Goal: Task Accomplishment & Management: Use online tool/utility

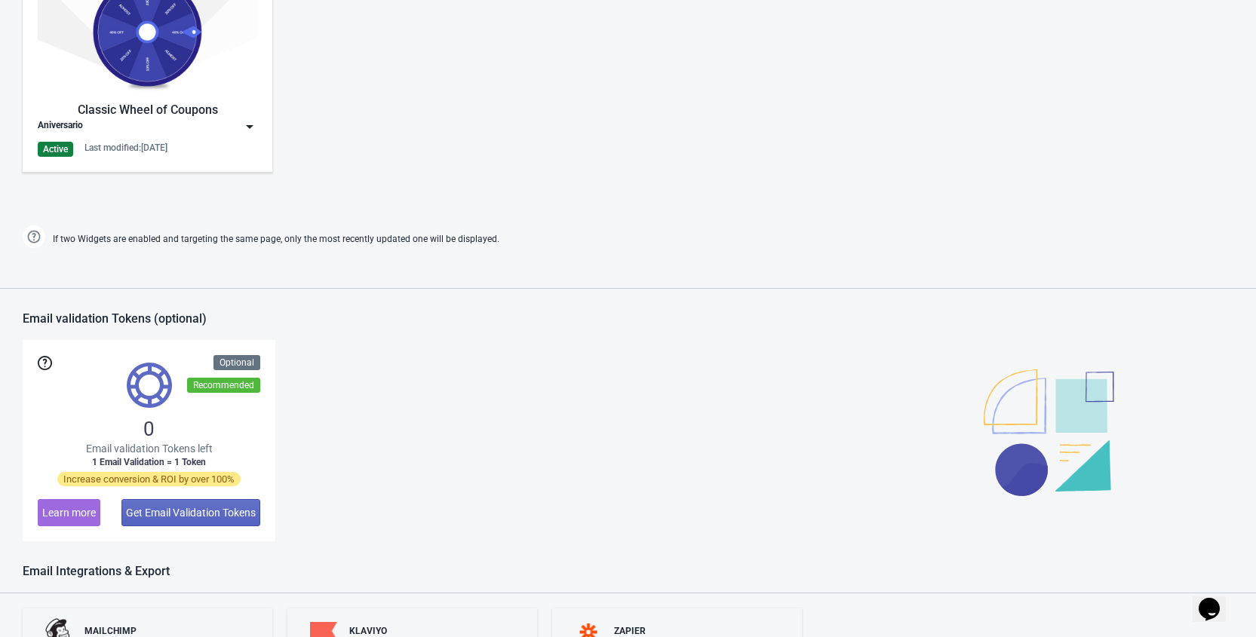
scroll to position [760, 0]
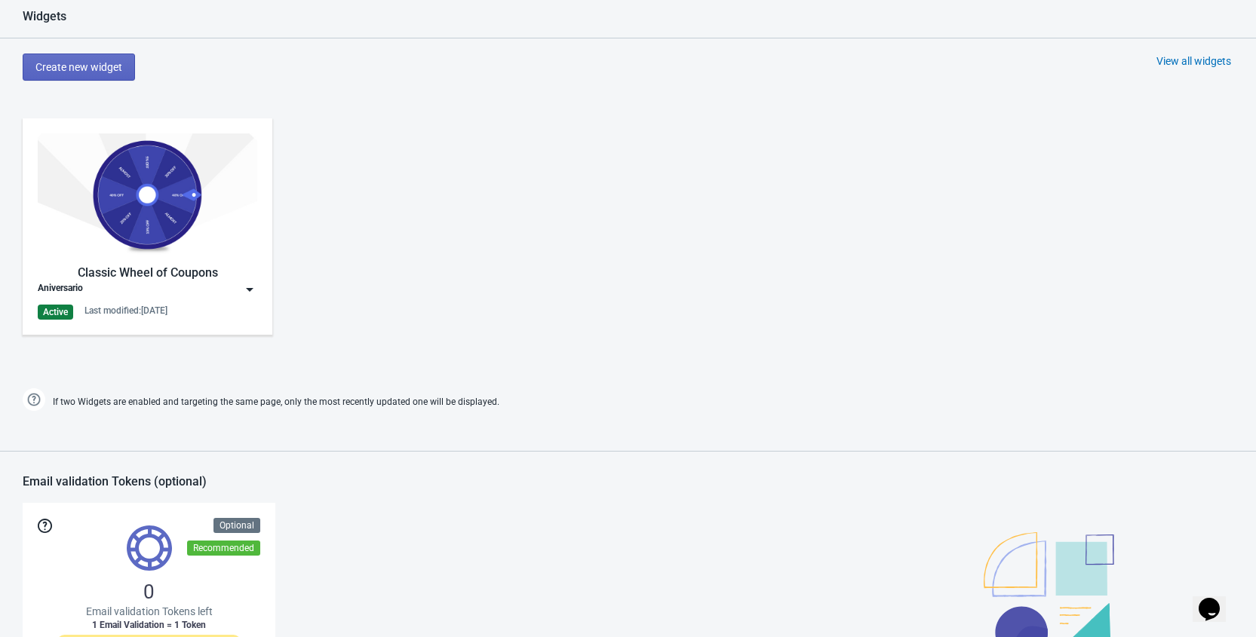
click at [251, 287] on img at bounding box center [249, 289] width 15 height 15
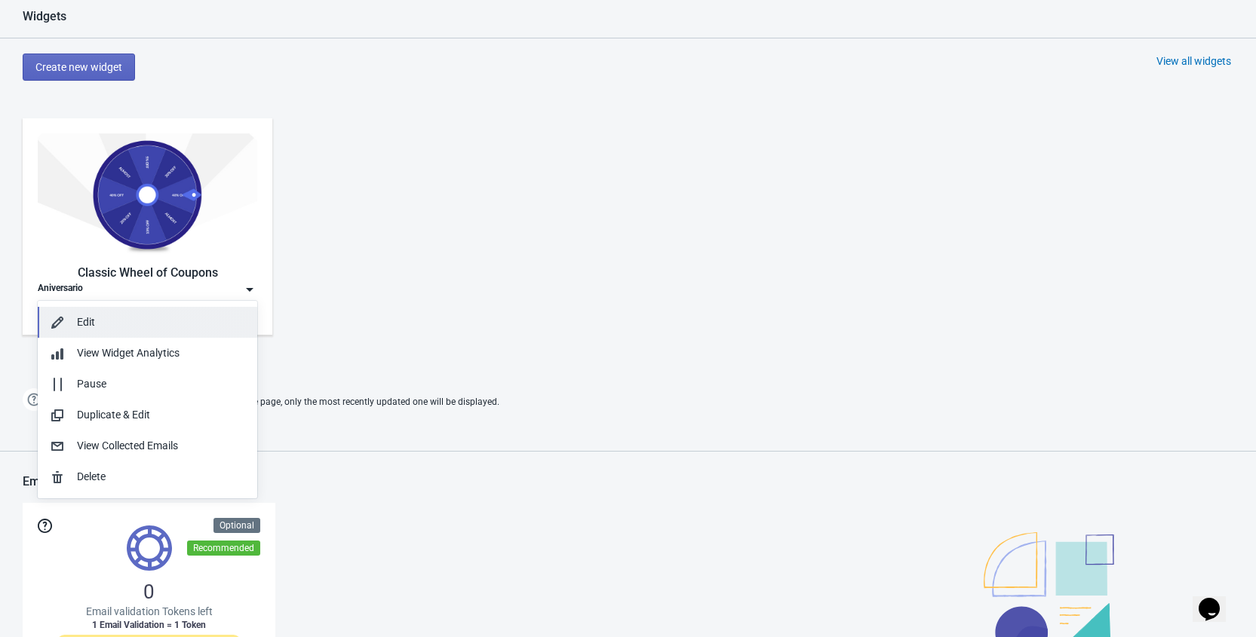
click at [159, 323] on div "Edit" at bounding box center [161, 323] width 168 height 16
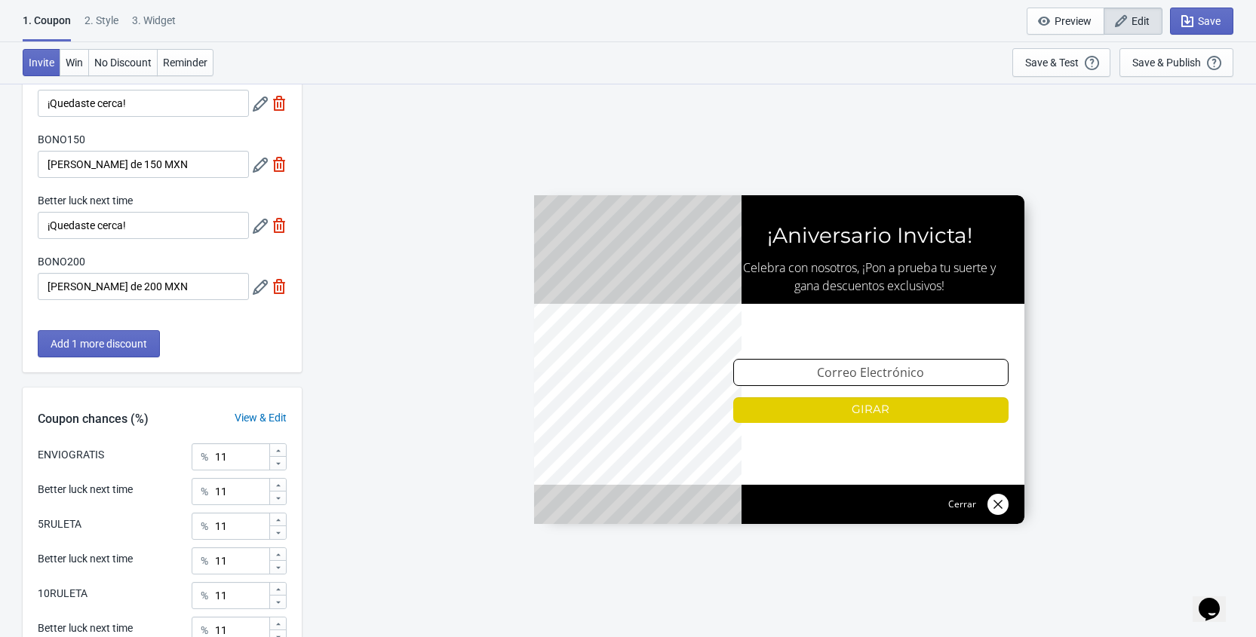
scroll to position [391, 0]
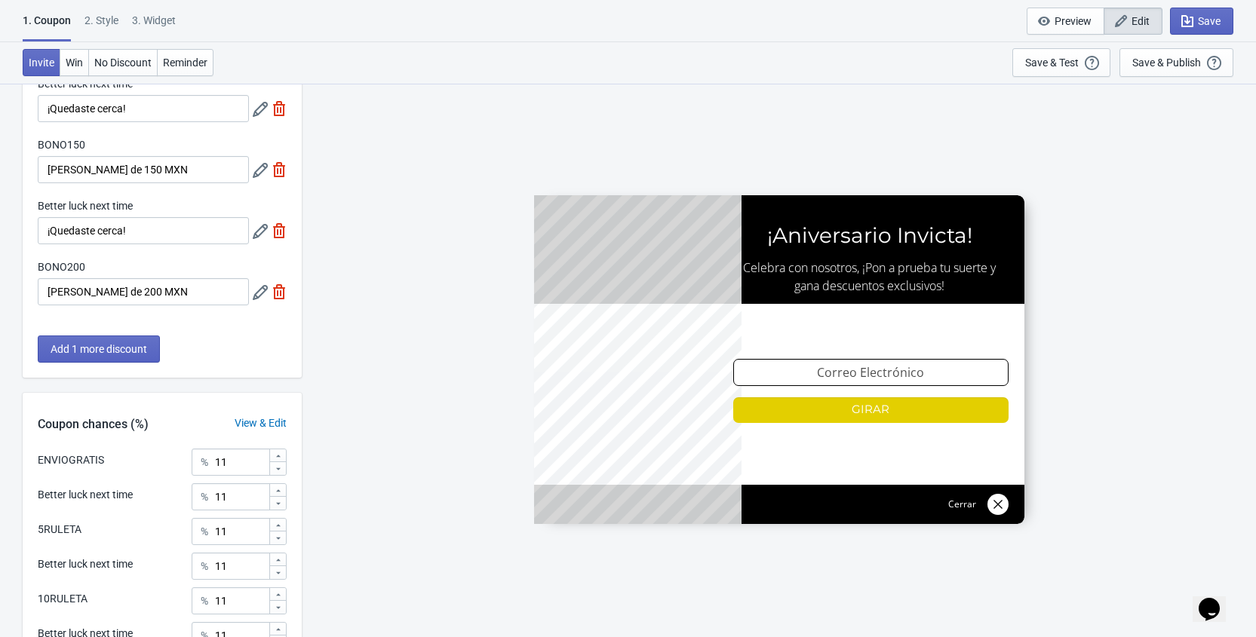
click at [57, 263] on label "BONO200" at bounding box center [62, 267] width 48 height 15
click at [57, 278] on input "[PERSON_NAME] de 200 MXN" at bounding box center [143, 291] width 211 height 27
click at [57, 263] on label "BONO200" at bounding box center [62, 267] width 48 height 15
click at [57, 278] on input "[PERSON_NAME] de 200 MXN" at bounding box center [143, 291] width 211 height 27
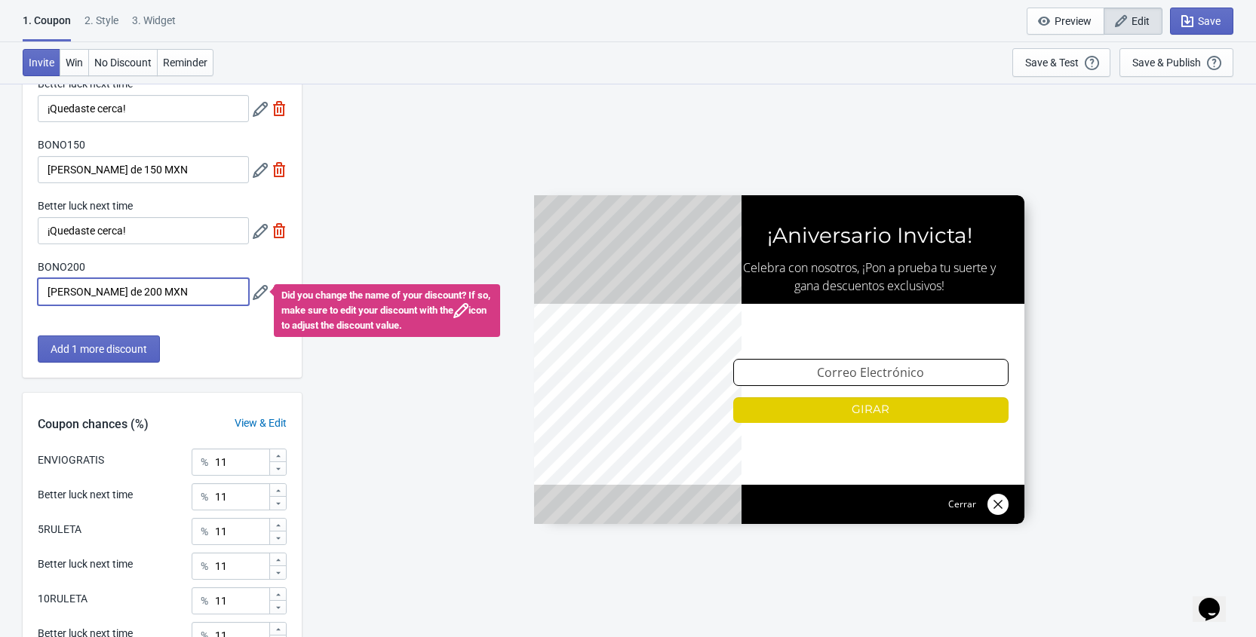
click at [8, 335] on div "What discounts do you want to offer? ENVIOGRATIS Envío gratis Better luck next …" at bounding box center [628, 292] width 1256 height 1200
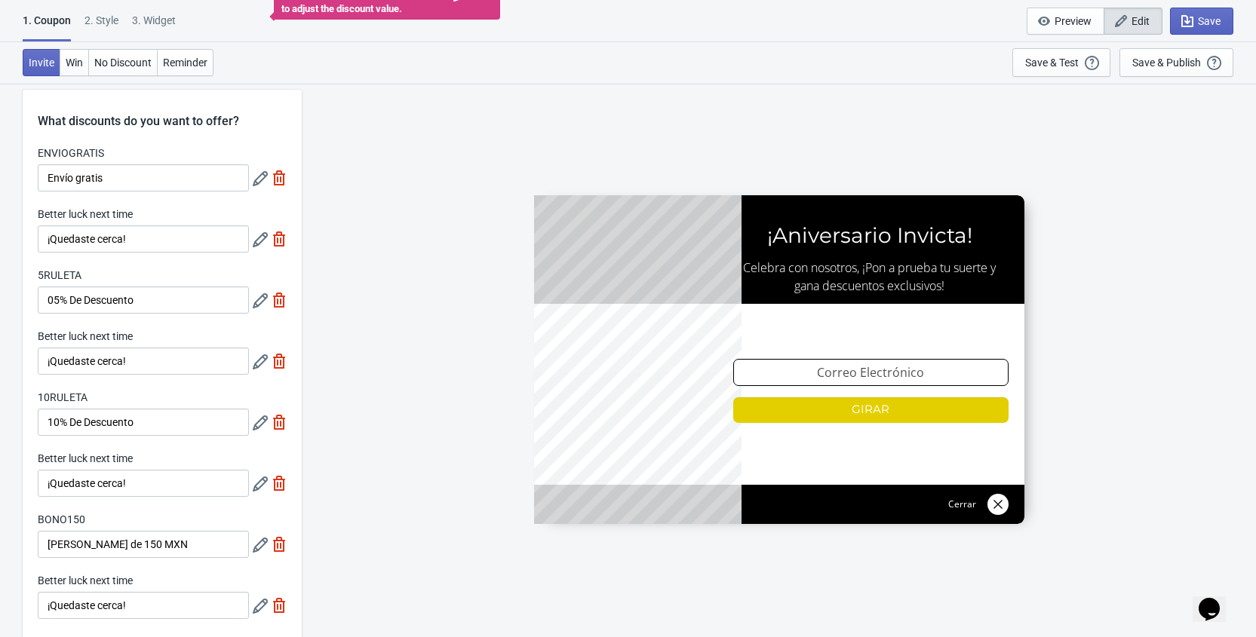
scroll to position [0, 0]
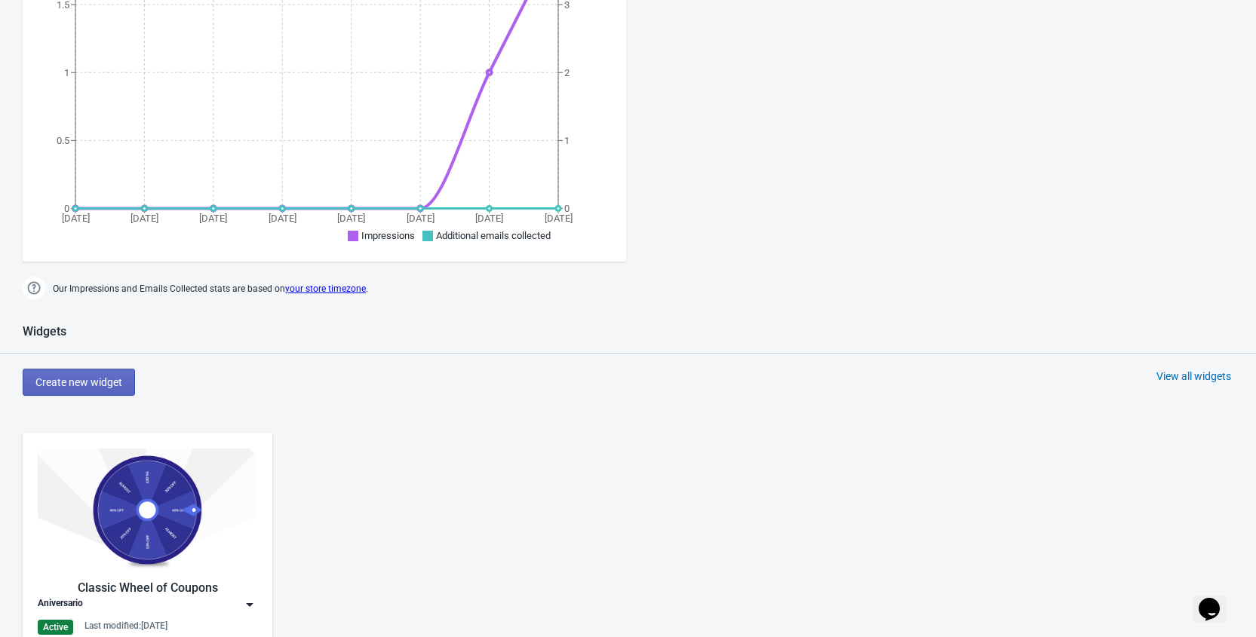
scroll to position [775, 0]
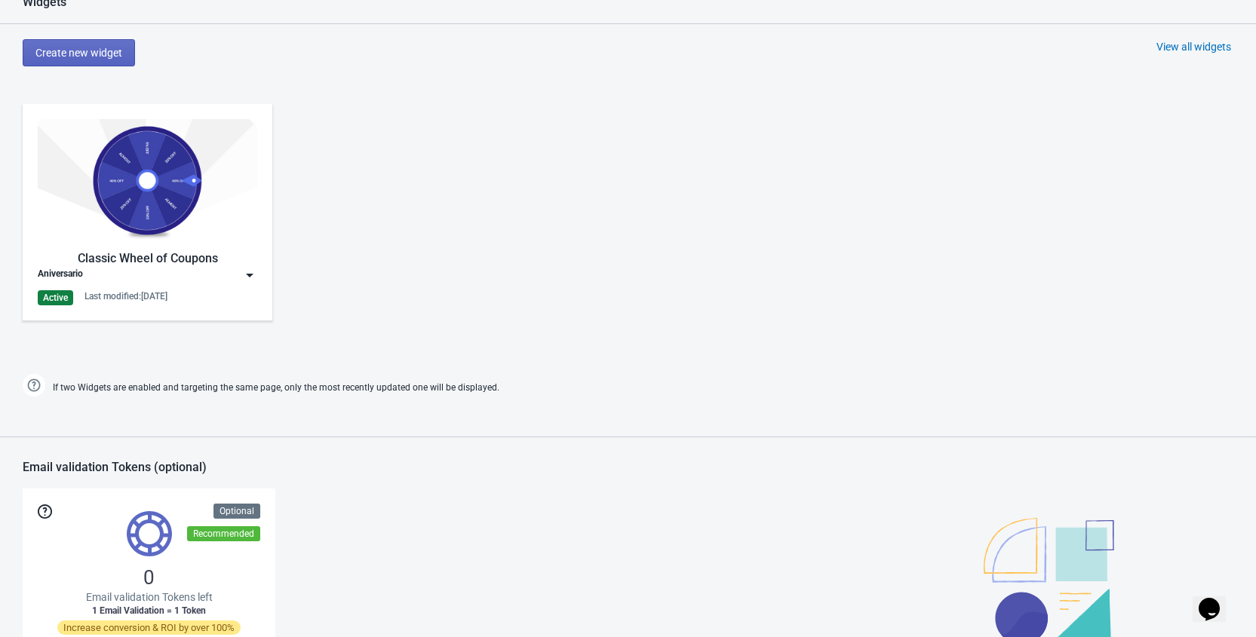
click at [252, 276] on img at bounding box center [249, 275] width 15 height 15
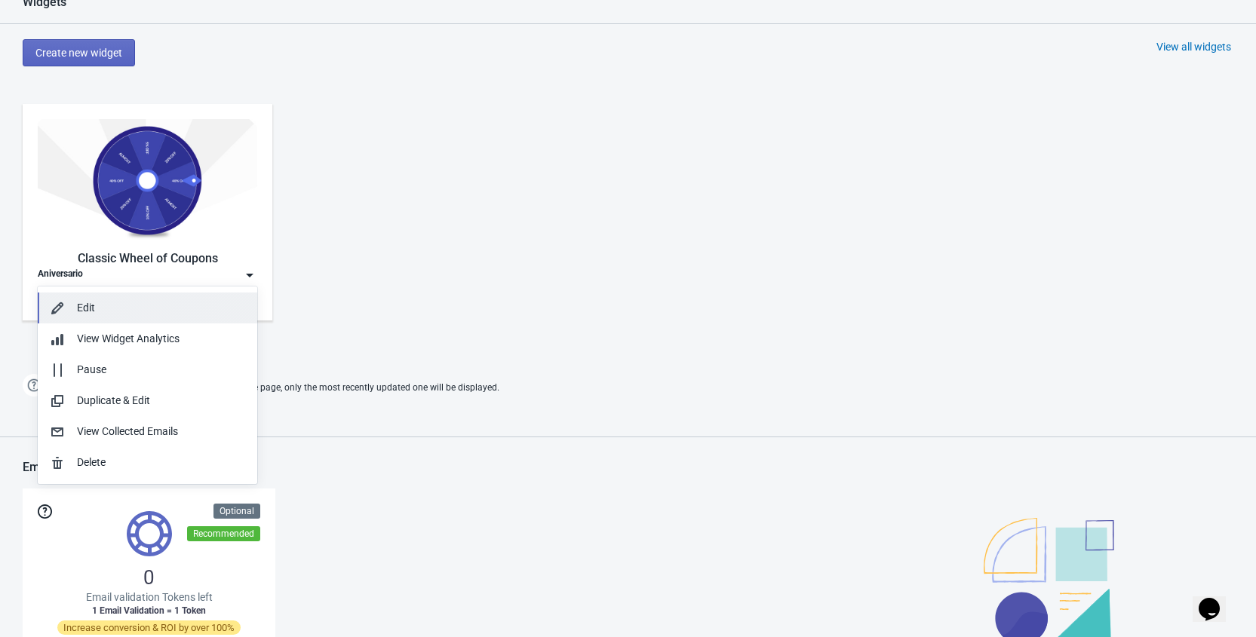
click at [112, 303] on div "Edit" at bounding box center [161, 308] width 168 height 16
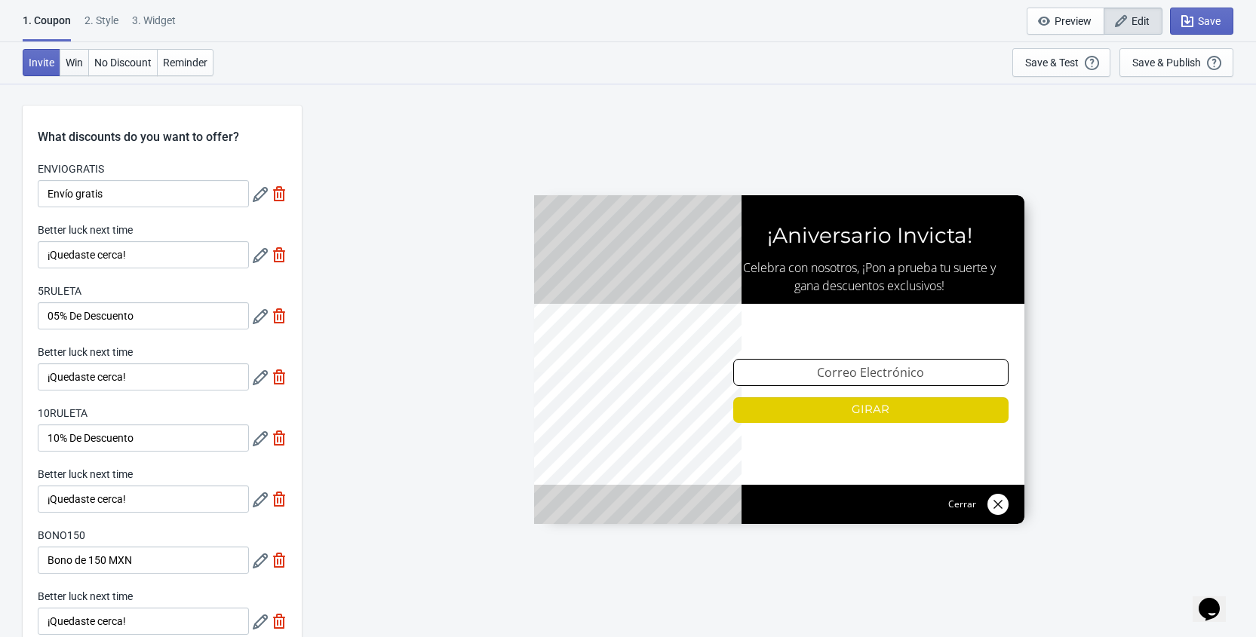
click at [78, 63] on span "Win" at bounding box center [74, 63] width 17 height 12
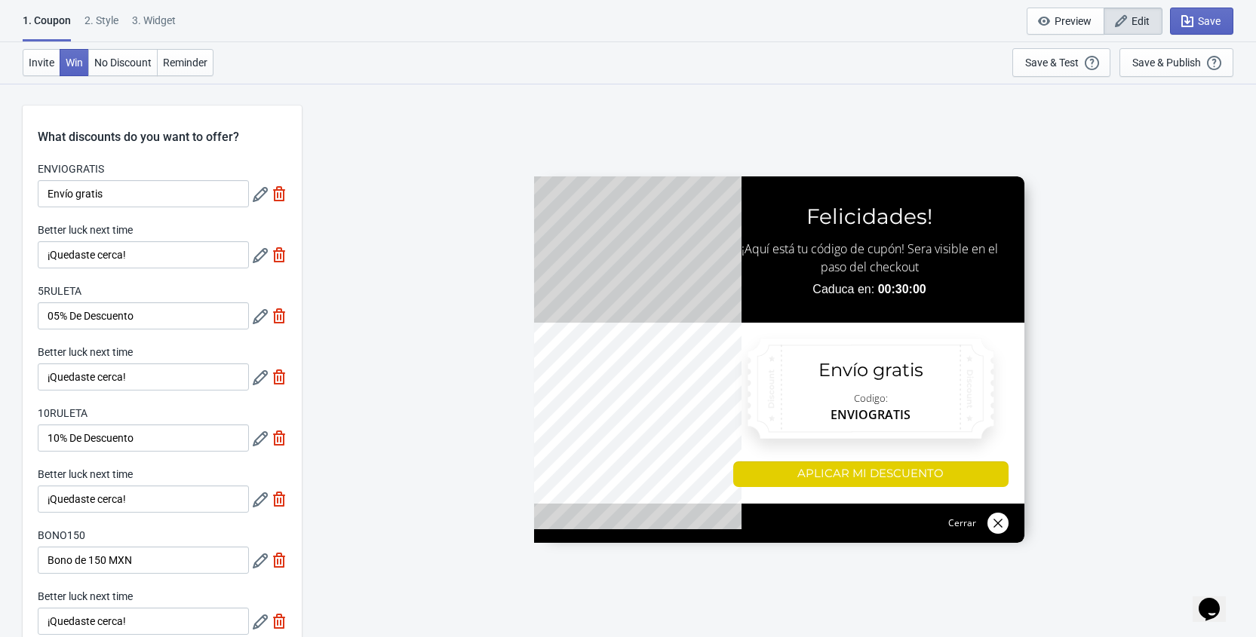
click at [164, 29] on div "3. Widget" at bounding box center [154, 26] width 44 height 26
select select "homepageOnly"
select select "1"
select select "left"
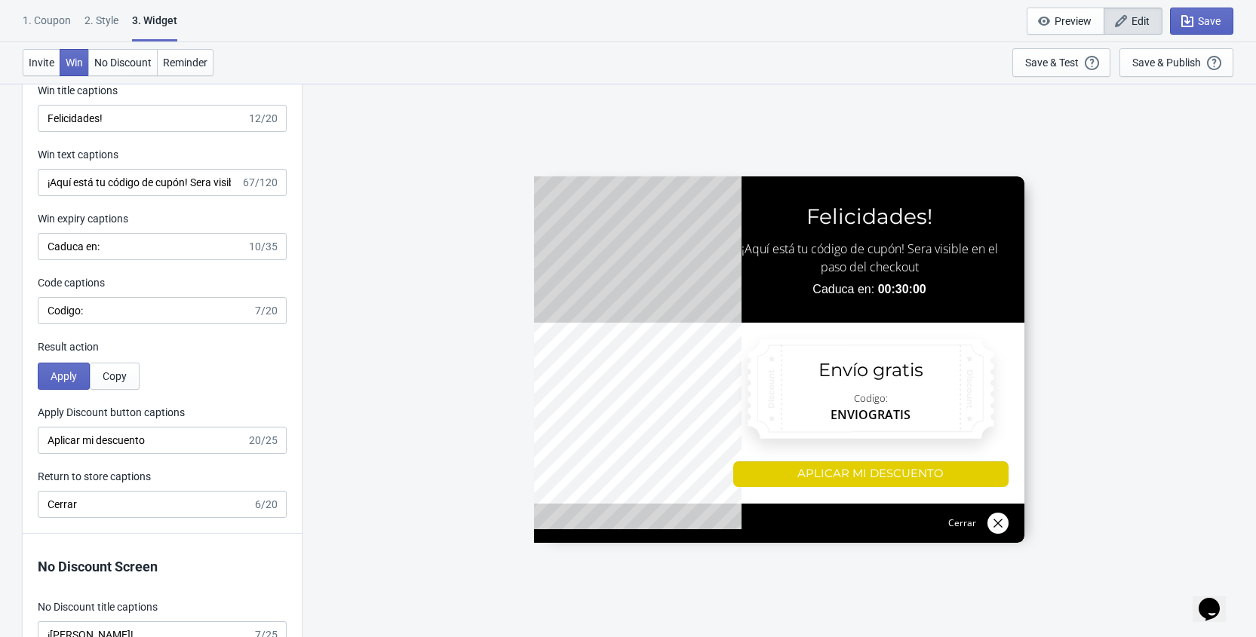
scroll to position [2891, 0]
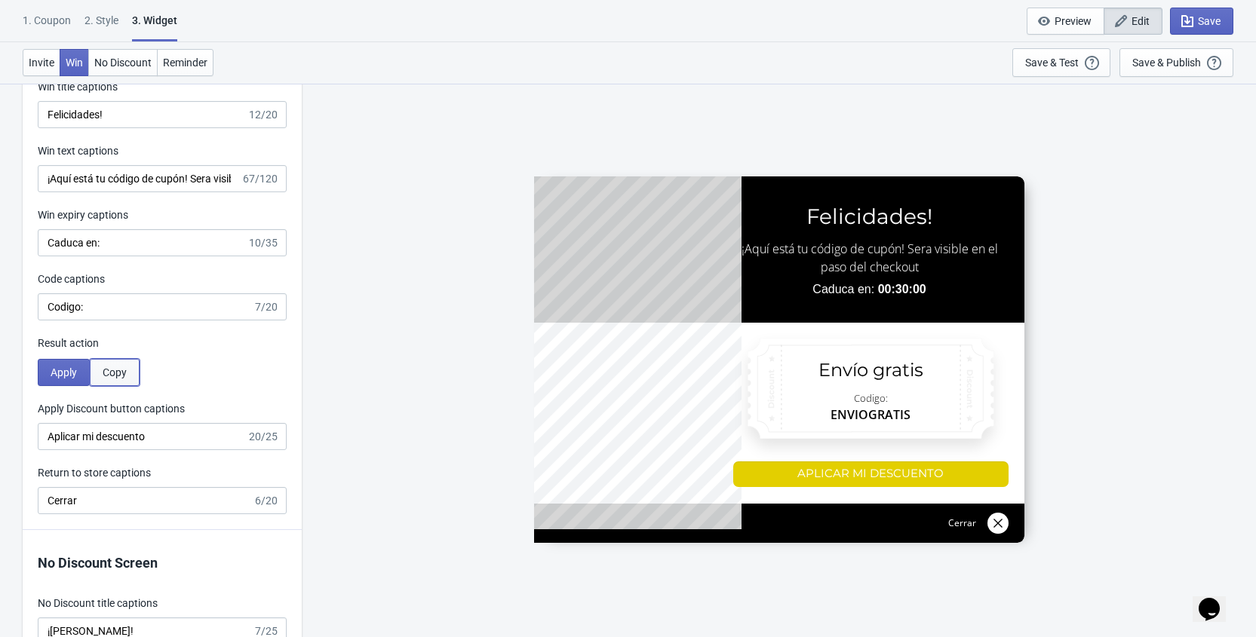
click at [117, 378] on button "Copy" at bounding box center [115, 372] width 50 height 27
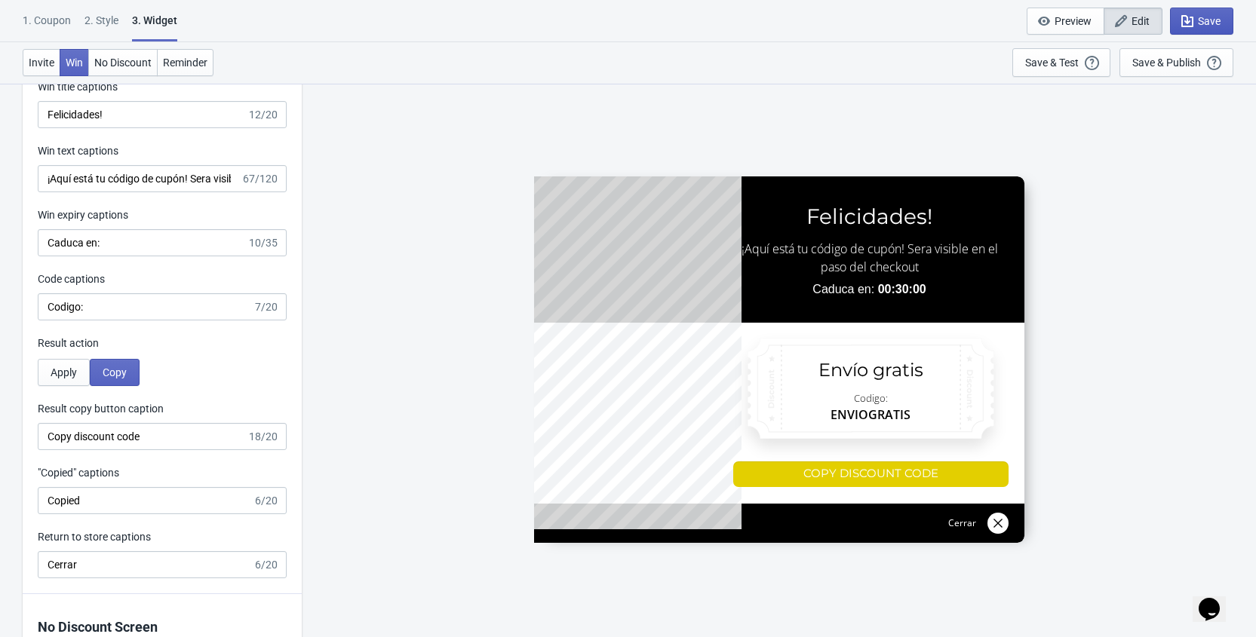
click at [1200, 24] on span "Save" at bounding box center [1209, 21] width 23 height 12
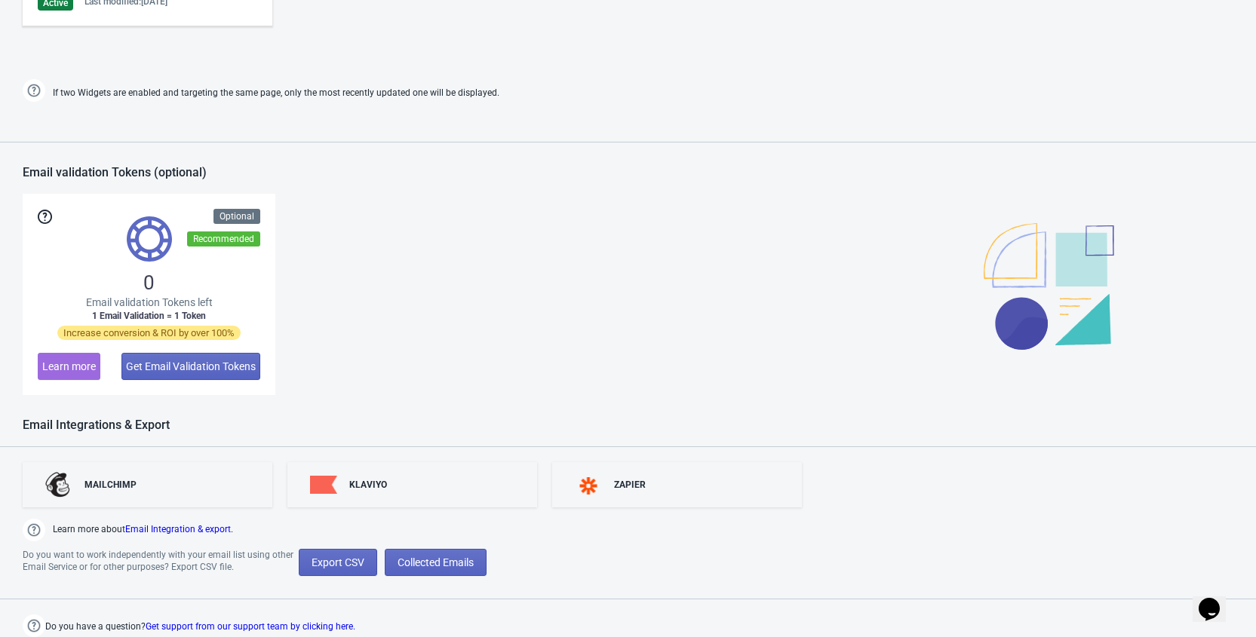
scroll to position [745, 0]
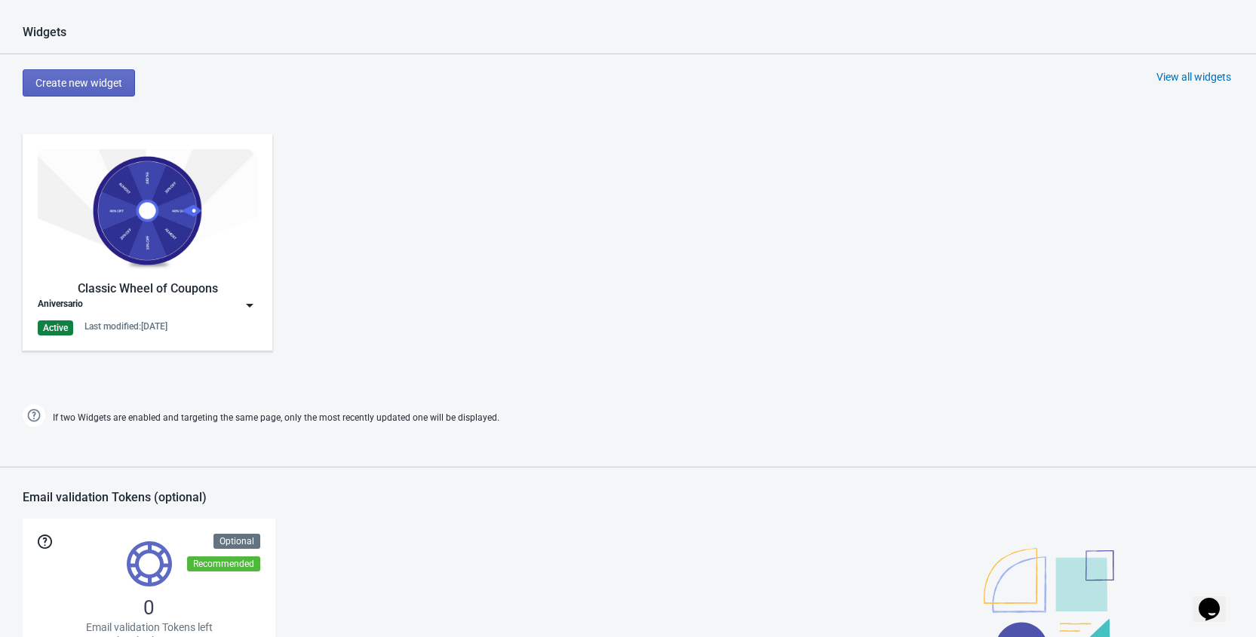
click at [252, 304] on img at bounding box center [249, 305] width 15 height 15
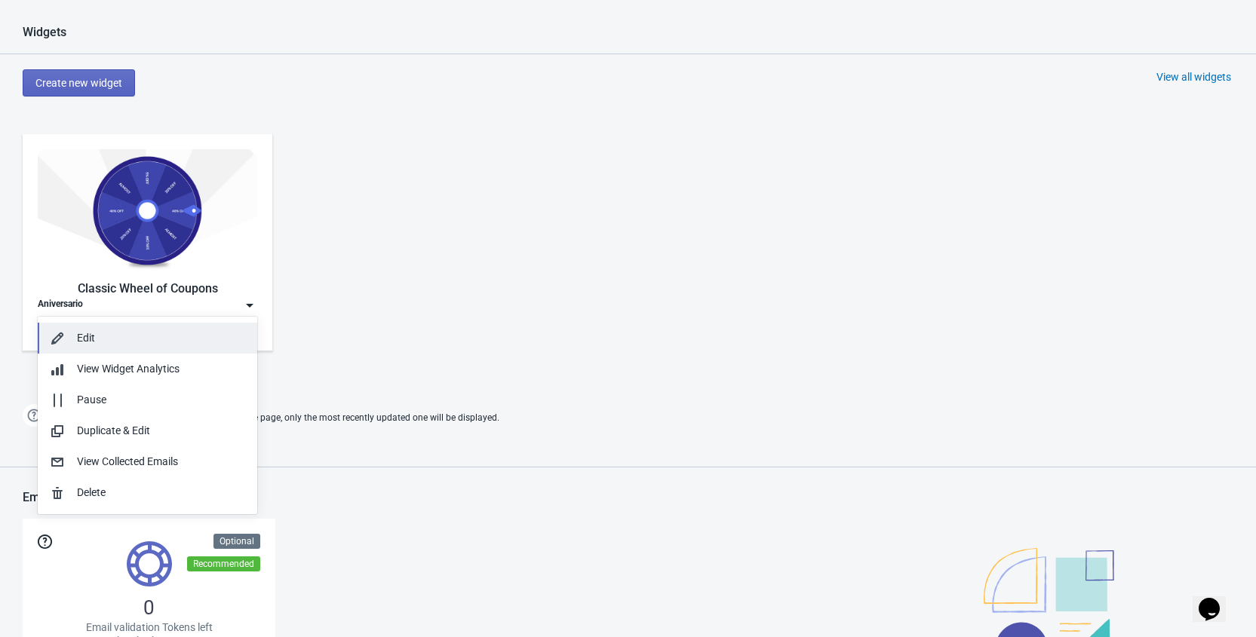
click at [123, 326] on button "Edit" at bounding box center [148, 338] width 220 height 31
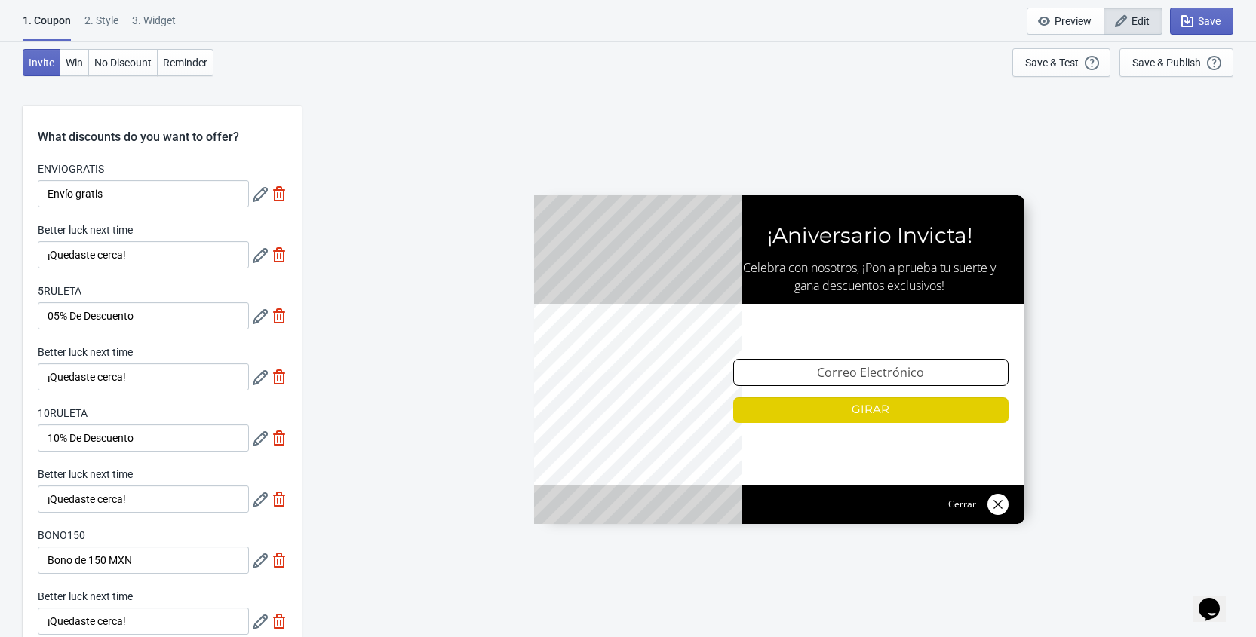
click at [161, 22] on div "3. Widget" at bounding box center [154, 26] width 44 height 26
select select "homepageOnly"
select select "1"
select select "left"
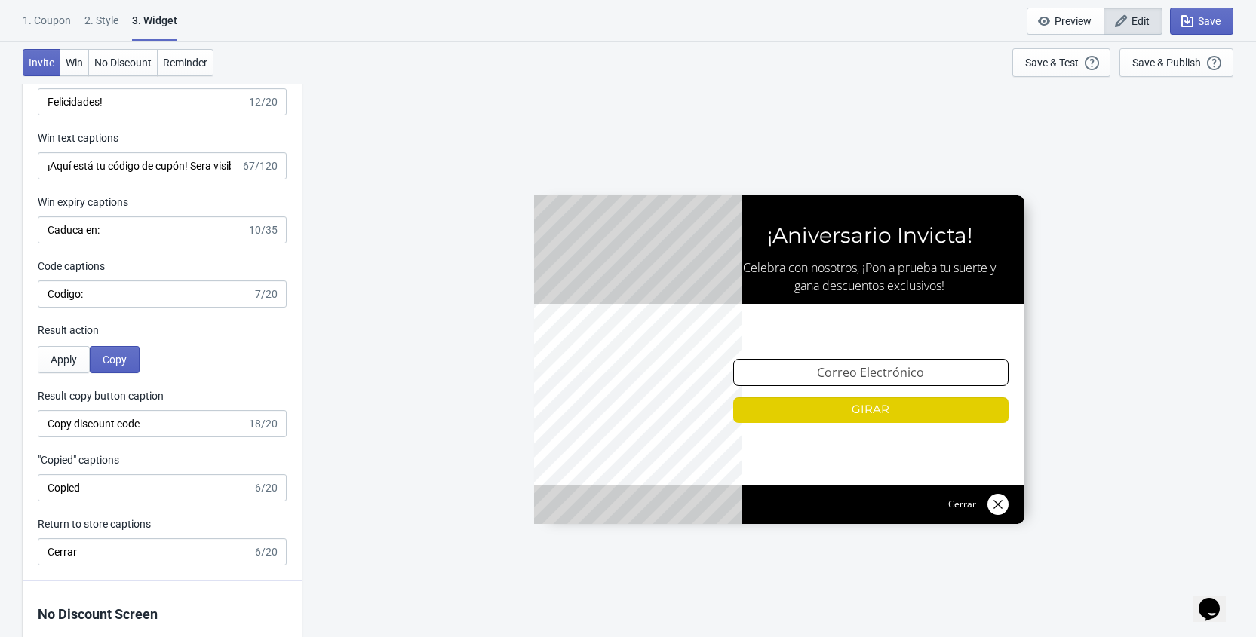
scroll to position [2907, 0]
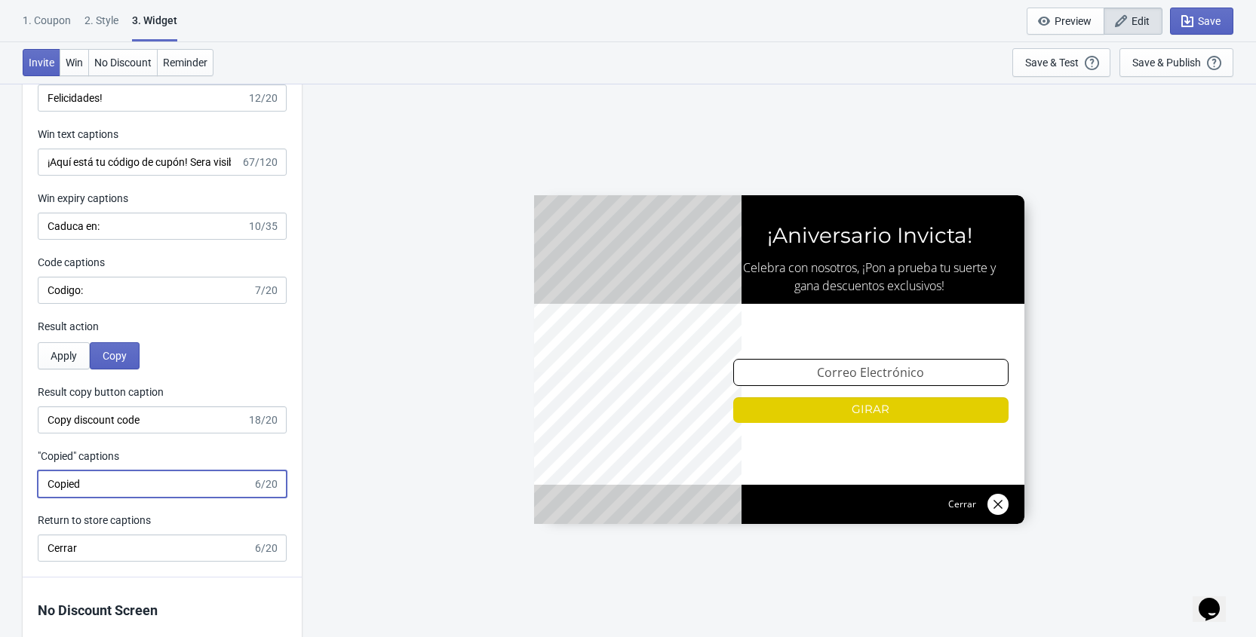
click at [58, 490] on input "Copied" at bounding box center [145, 484] width 215 height 27
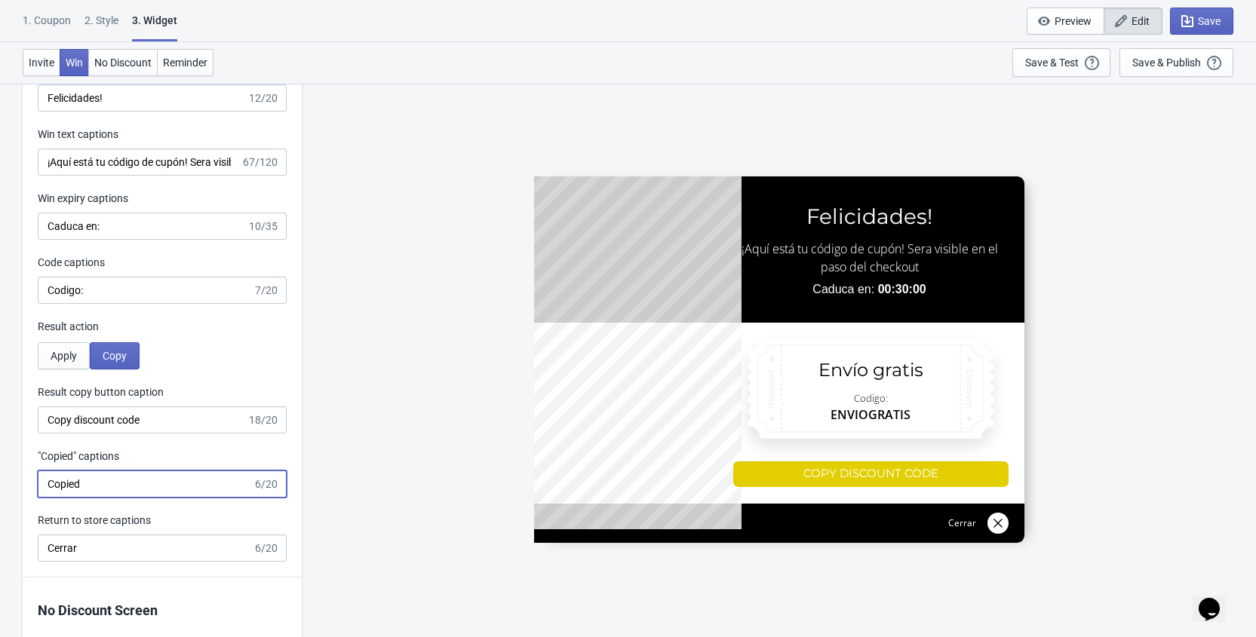
click at [58, 490] on input "Copied" at bounding box center [145, 484] width 215 height 27
type input "Copiado"
click at [88, 418] on input "Copy discount code" at bounding box center [142, 420] width 209 height 27
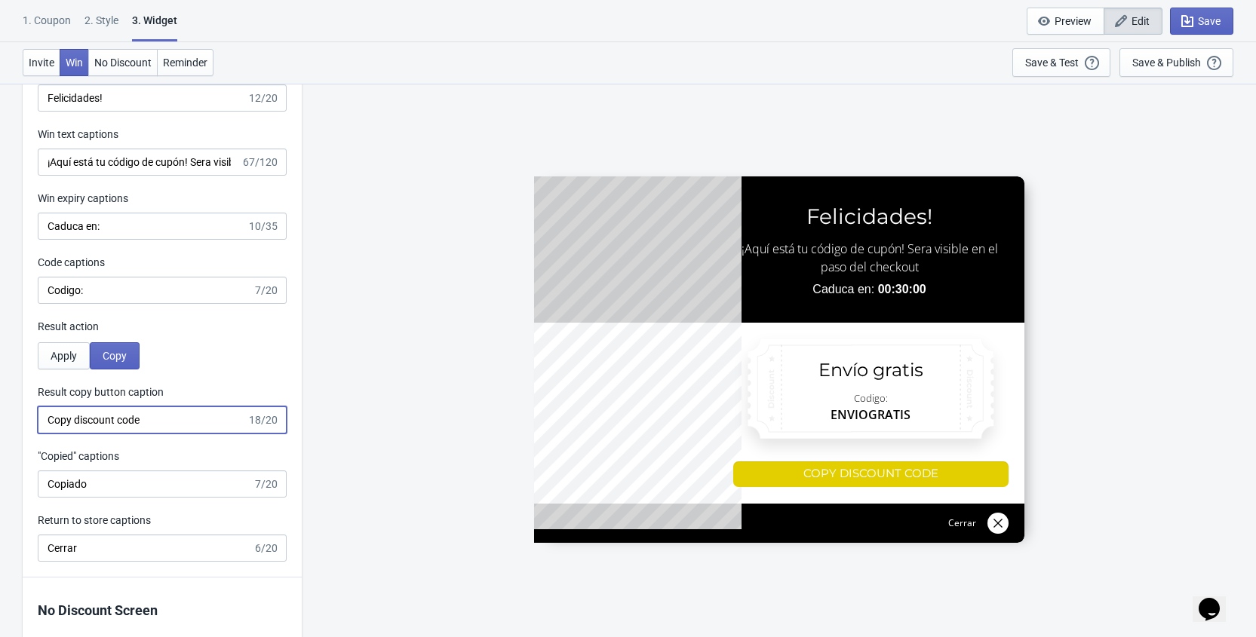
click at [88, 418] on input "Copy discount code" at bounding box center [142, 420] width 209 height 27
type input "Copiar código"
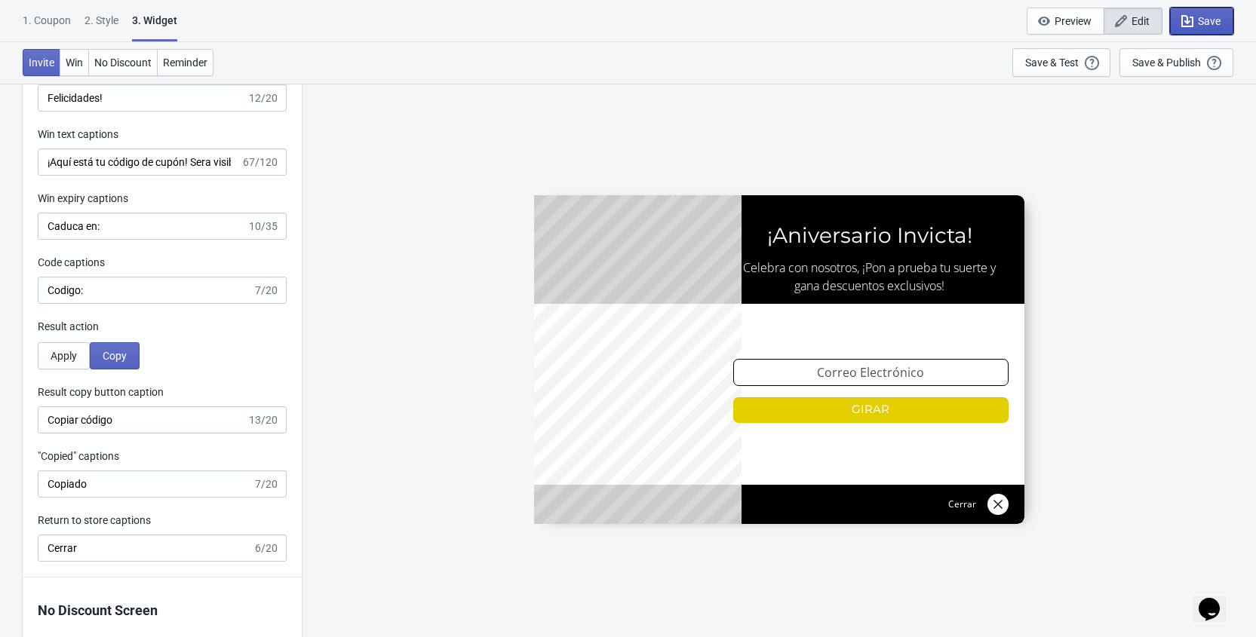
click at [1195, 21] on span "Save" at bounding box center [1202, 21] width 38 height 15
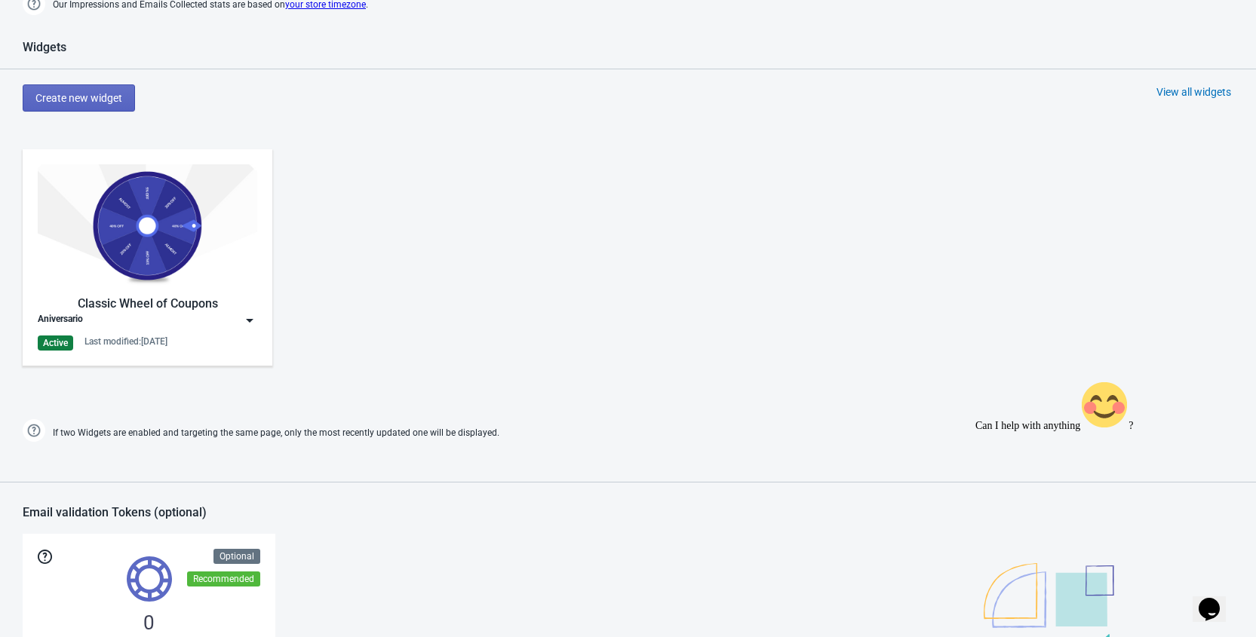
click at [250, 318] on img at bounding box center [249, 320] width 15 height 15
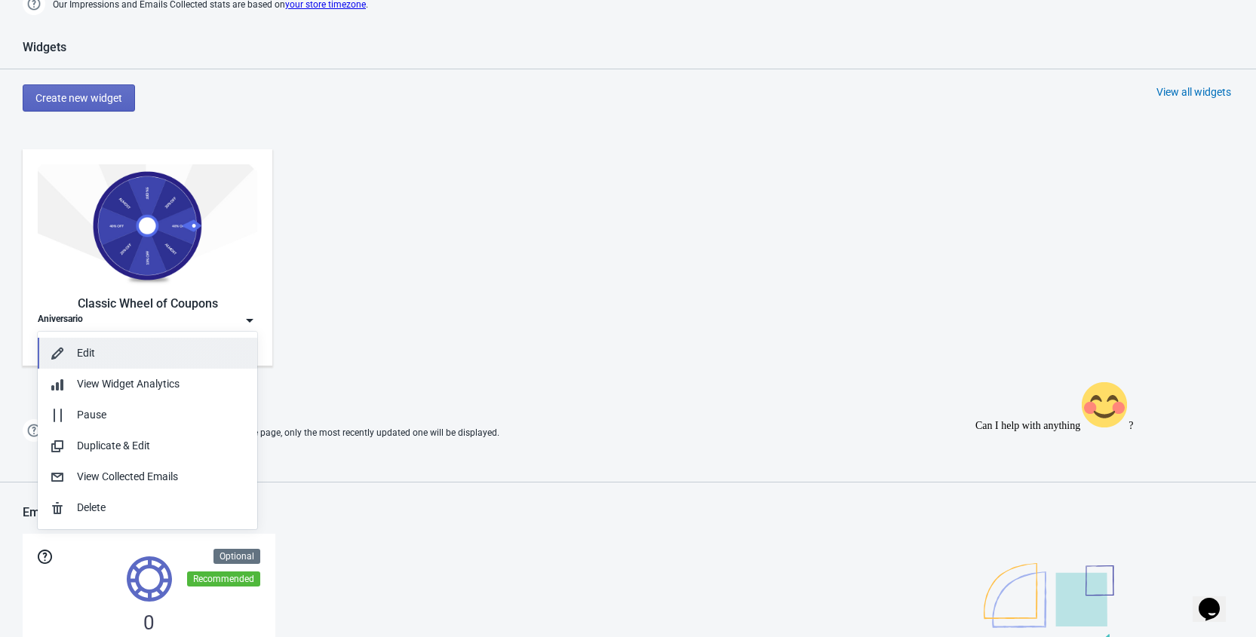
click at [137, 342] on button "Edit" at bounding box center [148, 353] width 220 height 31
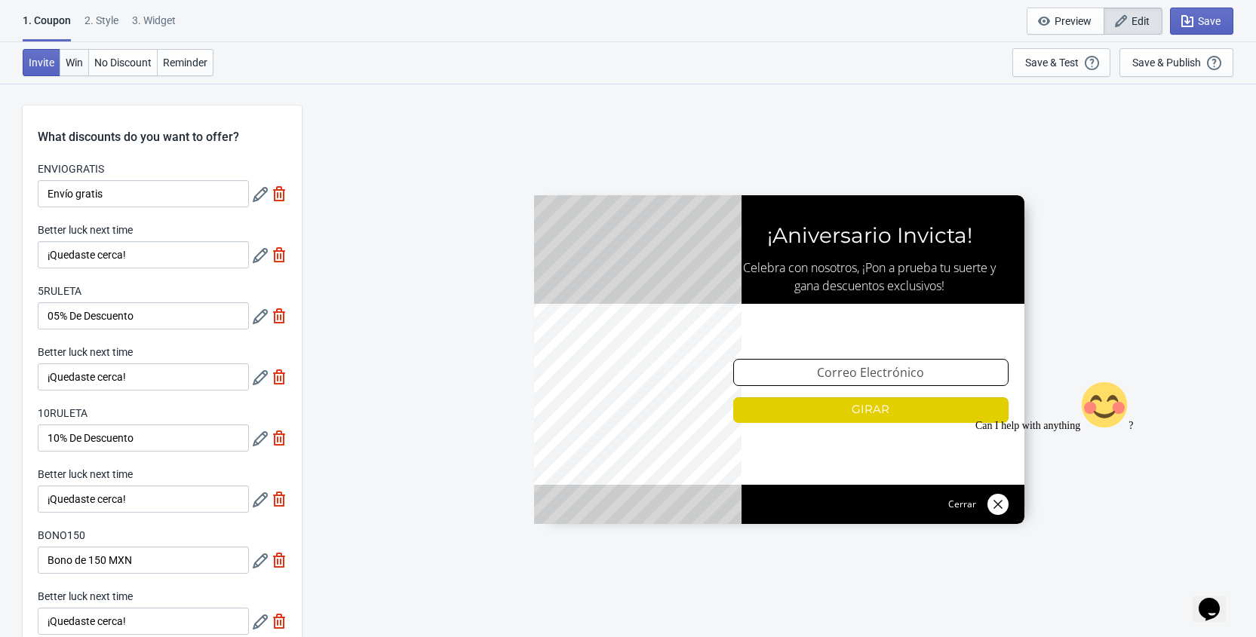
click at [69, 60] on span "Win" at bounding box center [74, 63] width 17 height 12
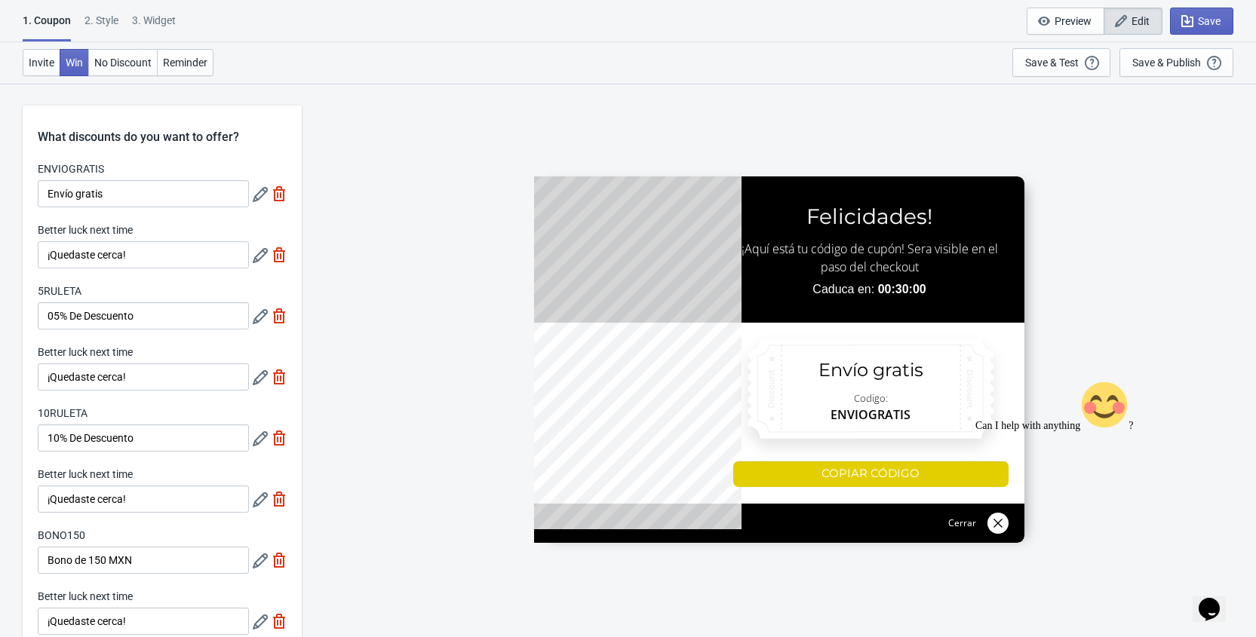
click at [822, 287] on div at bounding box center [779, 360] width 490 height 367
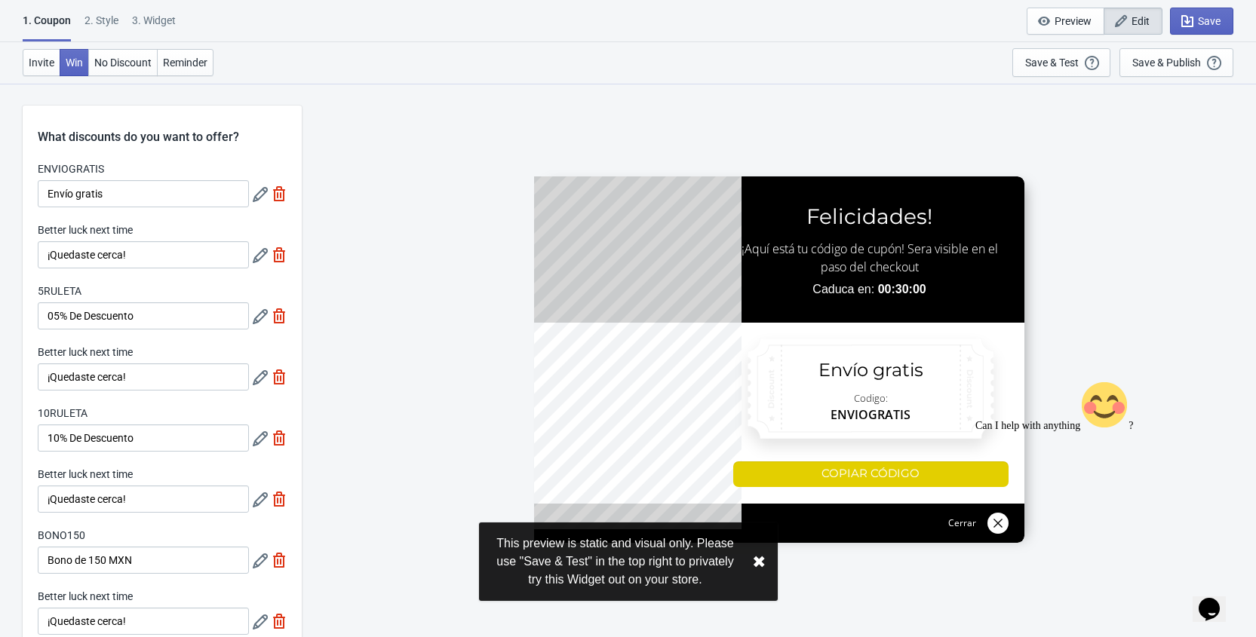
click at [150, 22] on div "3. Widget" at bounding box center [154, 26] width 44 height 26
select select "homepageOnly"
select select "1"
select select "left"
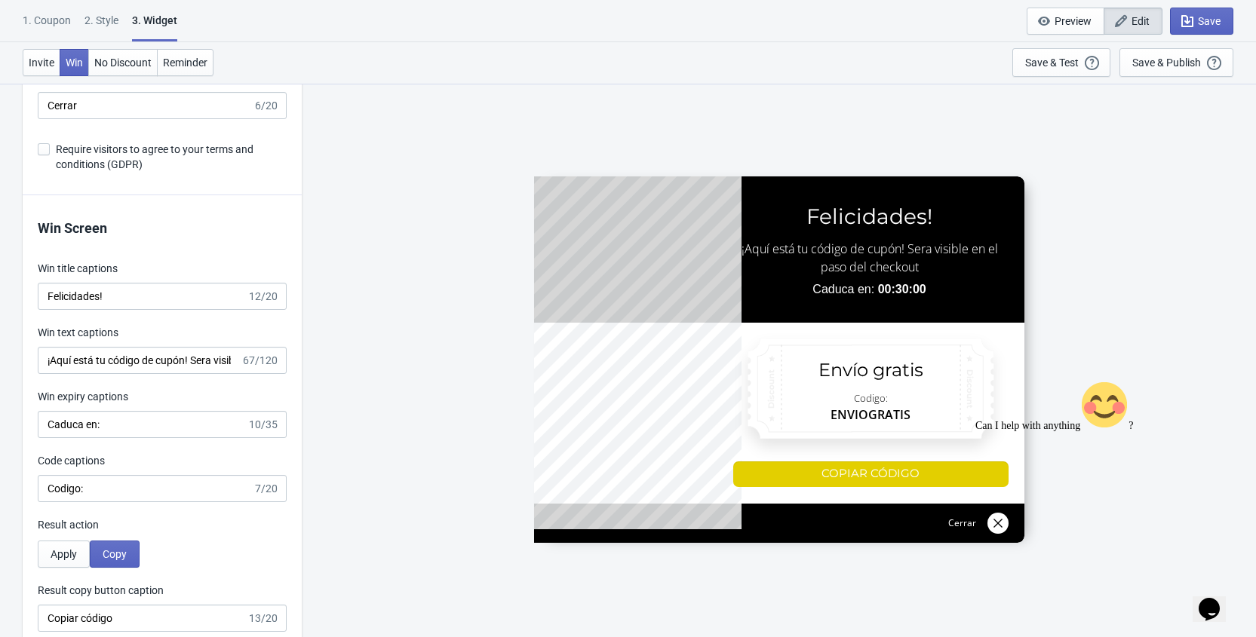
scroll to position [2766, 0]
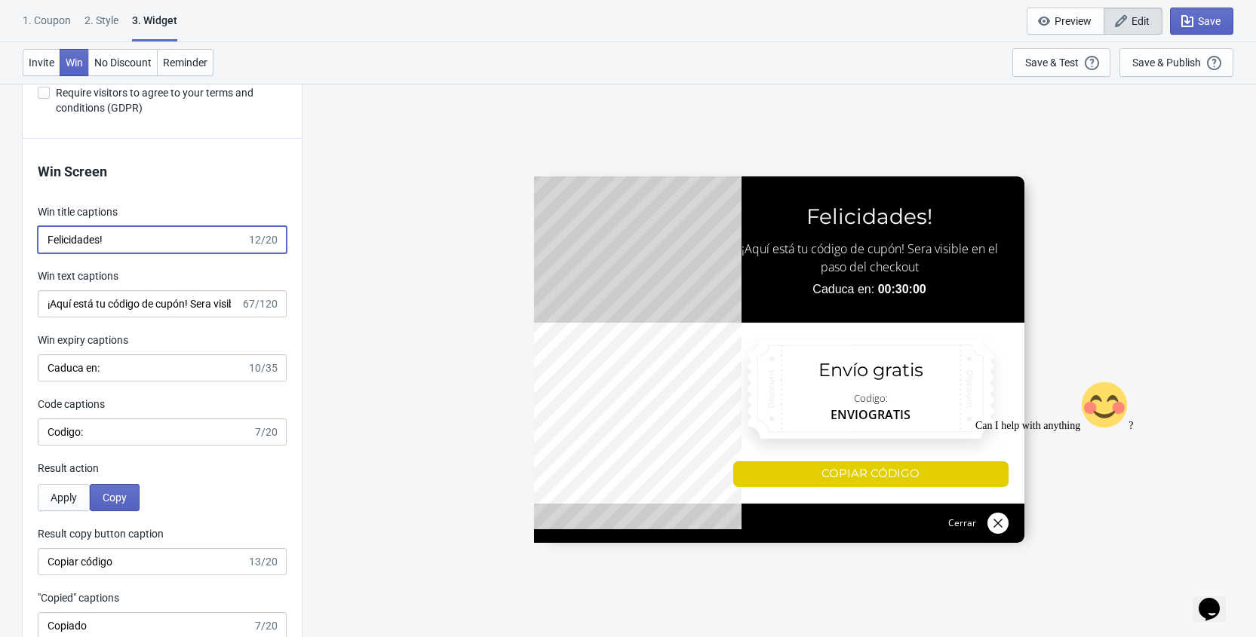
click at [49, 243] on input "Felicidades!" at bounding box center [142, 239] width 209 height 27
paste input "¡"
type input "¡Felicidades!"
click at [112, 313] on input "¡Aquí está tu código de cupón! Sera visible en el paso del checkout" at bounding box center [139, 303] width 203 height 27
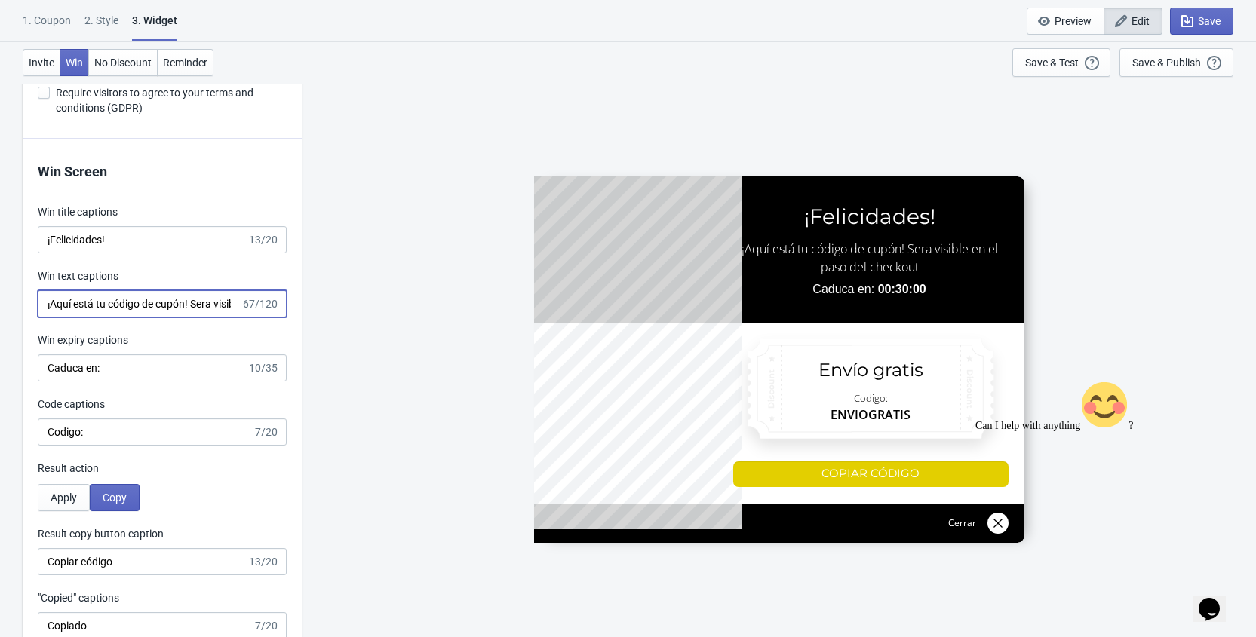
click at [112, 313] on input "¡Aquí está tu código de cupón! Sera visible en el paso del checkout" at bounding box center [139, 303] width 203 height 27
click at [103, 311] on input "¡Aquí está tu código de cupón! Sera visible en el paso del checkout" at bounding box center [139, 303] width 203 height 27
click at [100, 307] on input "¡Aquí está tu código de cupón! Sera visible en el paso del checkout" at bounding box center [139, 303] width 203 height 27
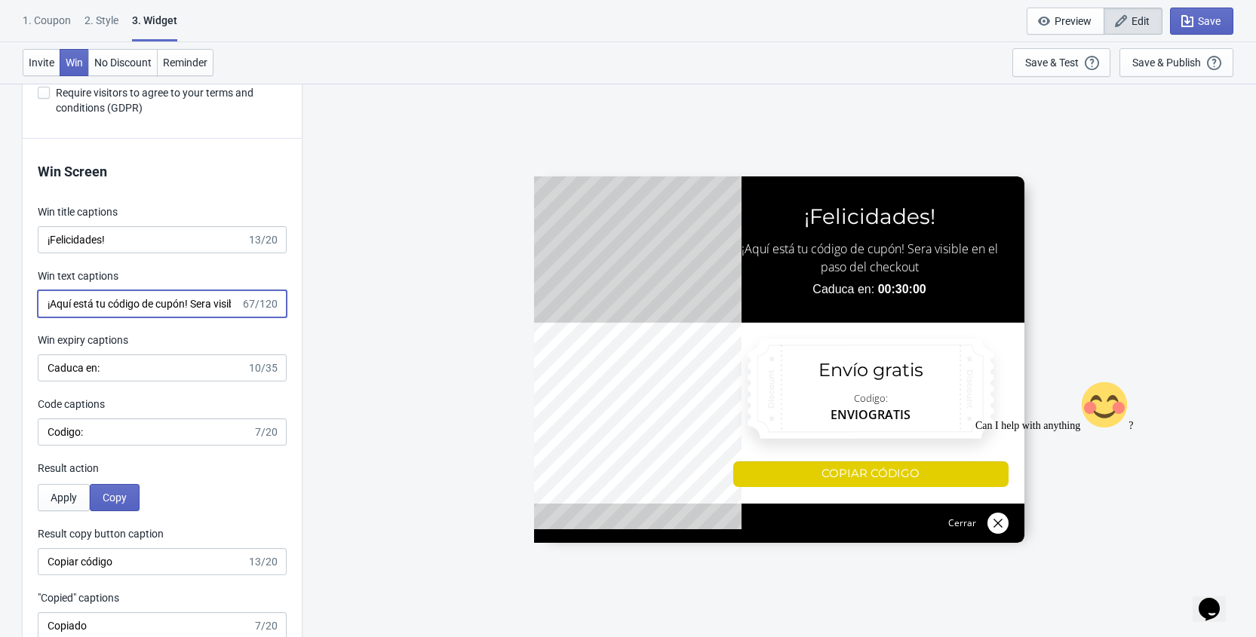
click at [100, 307] on input "¡Aquí está tu código de cupón! Sera visible en el paso del checkout" at bounding box center [139, 303] width 203 height 27
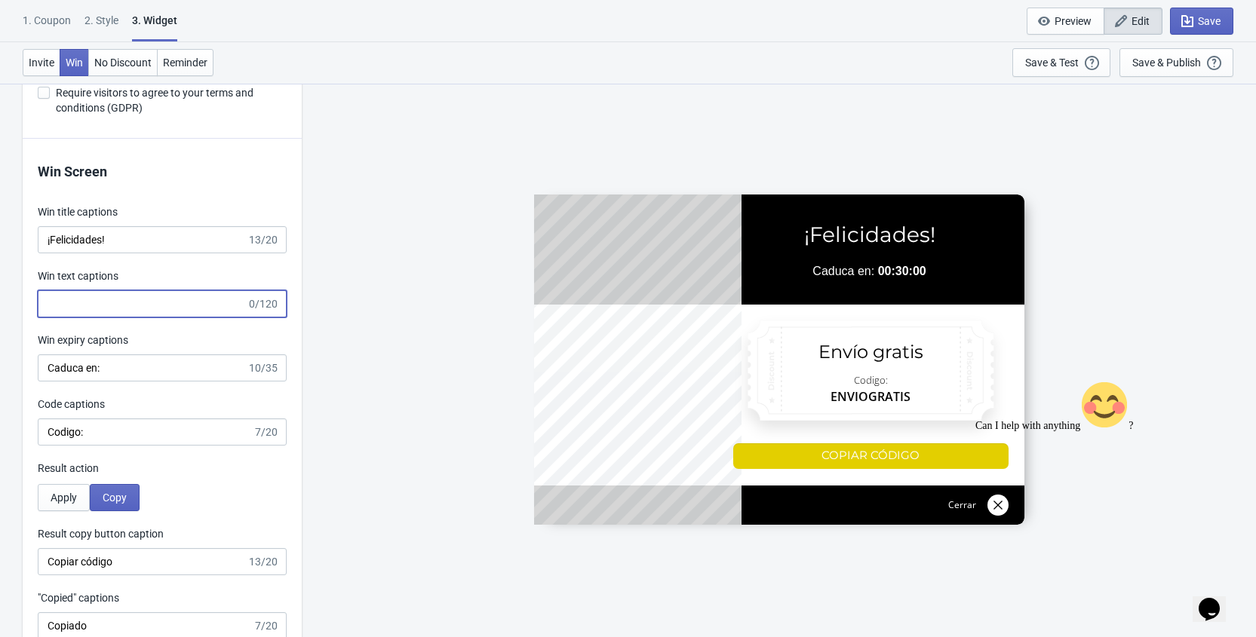
paste input "¡Aquí está tu código de descuento! Cópialo y pégalo en el check out de tu compra"
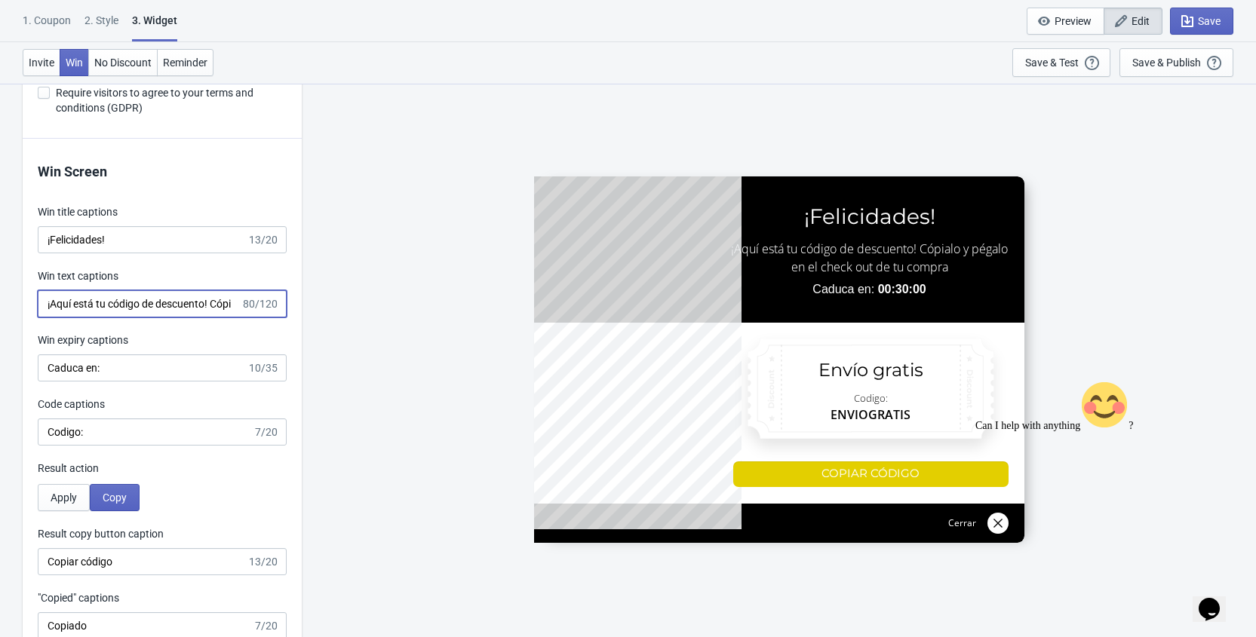
scroll to position [0, 213]
click at [155, 306] on input "¡Aquí está tu código de descuento! Cópialo y pégalo en el check out de tu compra" at bounding box center [139, 303] width 203 height 27
click at [130, 306] on input "¡Aquí está tu código de descuento! Cópialo y pégalo en el checkout de tu compra" at bounding box center [139, 303] width 203 height 27
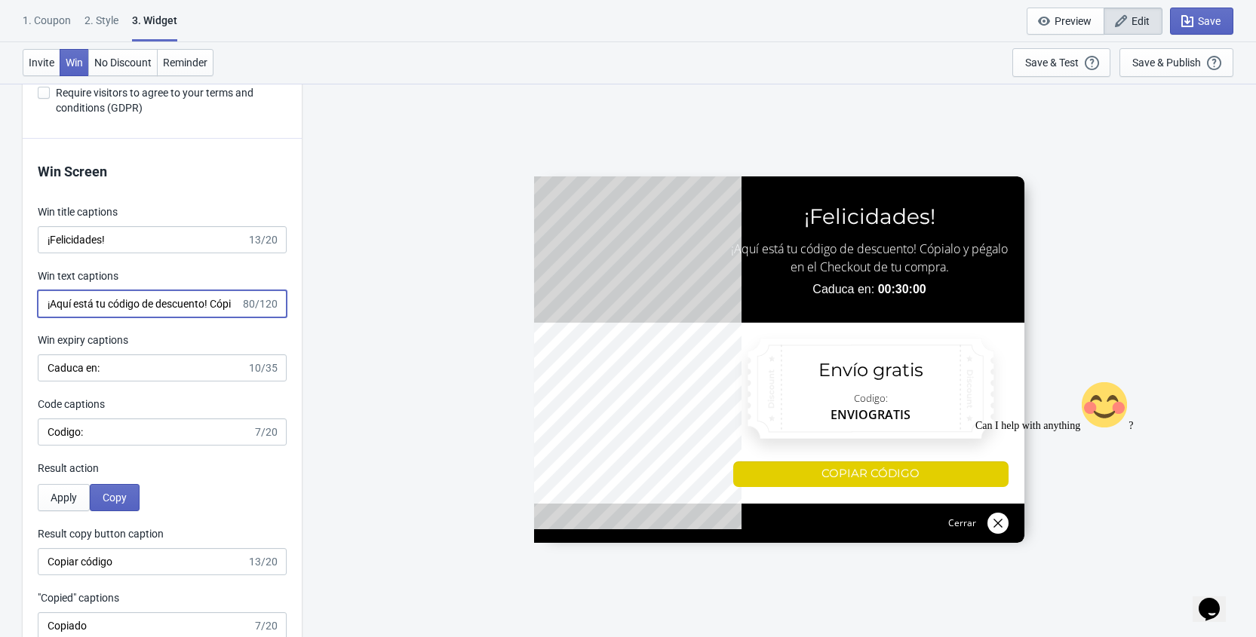
click at [126, 305] on input "¡Aquí está tu código de descuento! Cópialo y pégalo en el Checkout de tu compra." at bounding box center [139, 303] width 203 height 27
type input "¡Aquí está tu código de descuento! Cópialo y pégalo en el Checkout de tu compra."
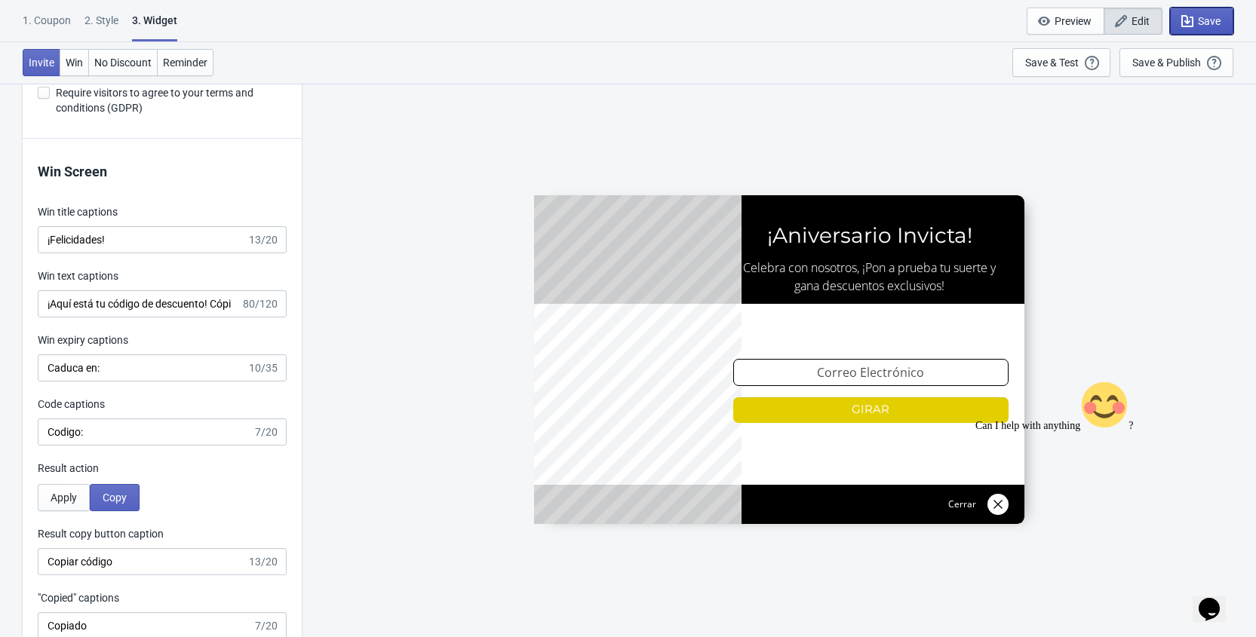
click at [1193, 22] on icon "button" at bounding box center [1187, 21] width 15 height 15
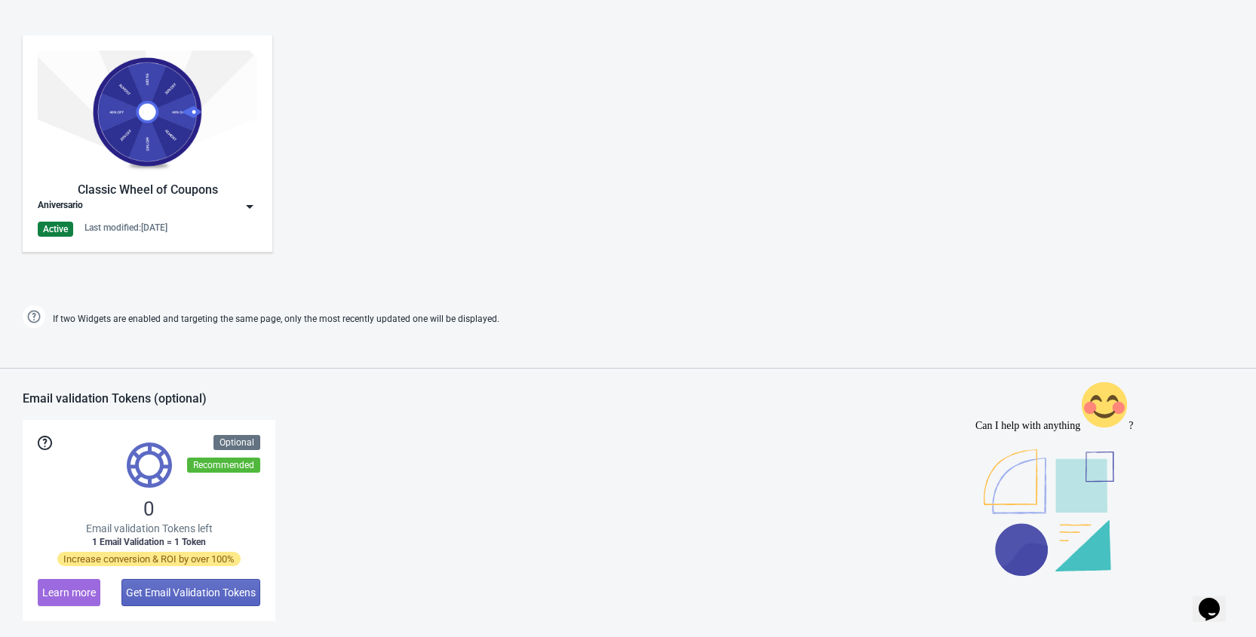
scroll to position [745, 0]
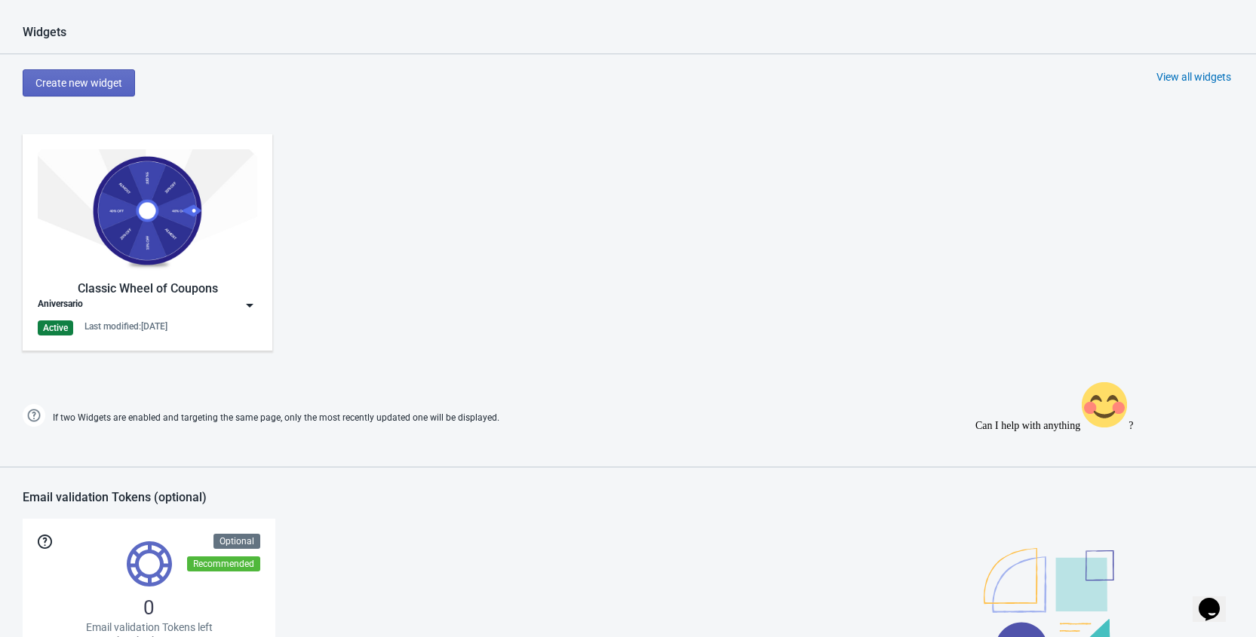
click at [250, 301] on img at bounding box center [249, 305] width 15 height 15
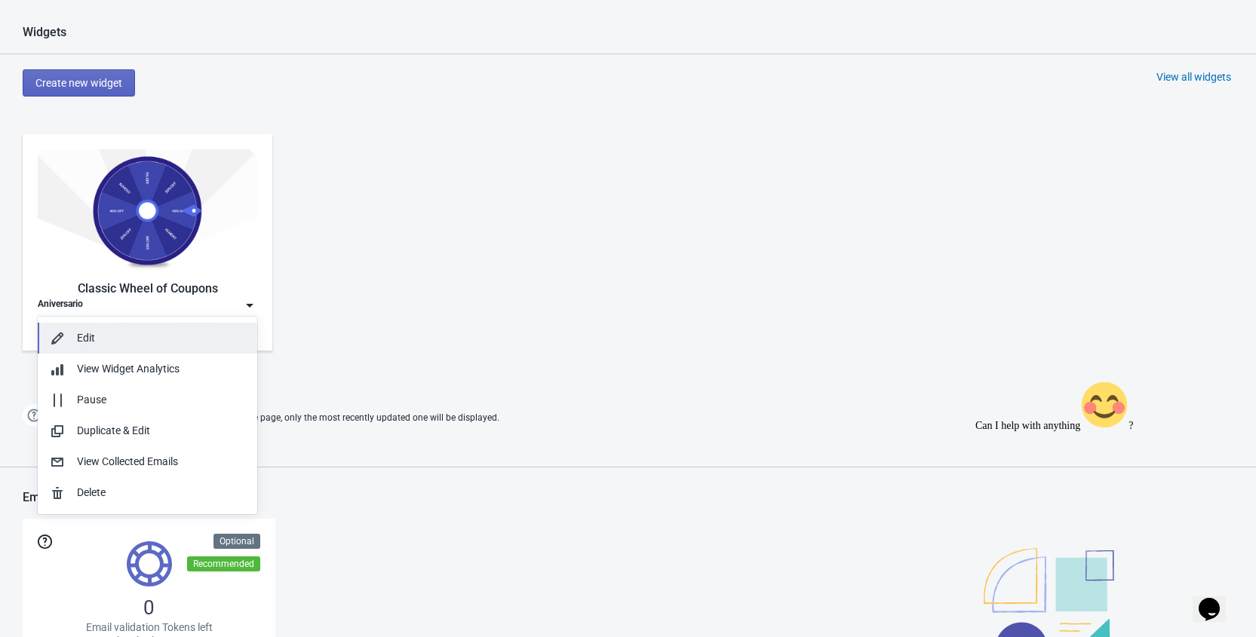
click at [152, 323] on button "Edit" at bounding box center [148, 338] width 220 height 31
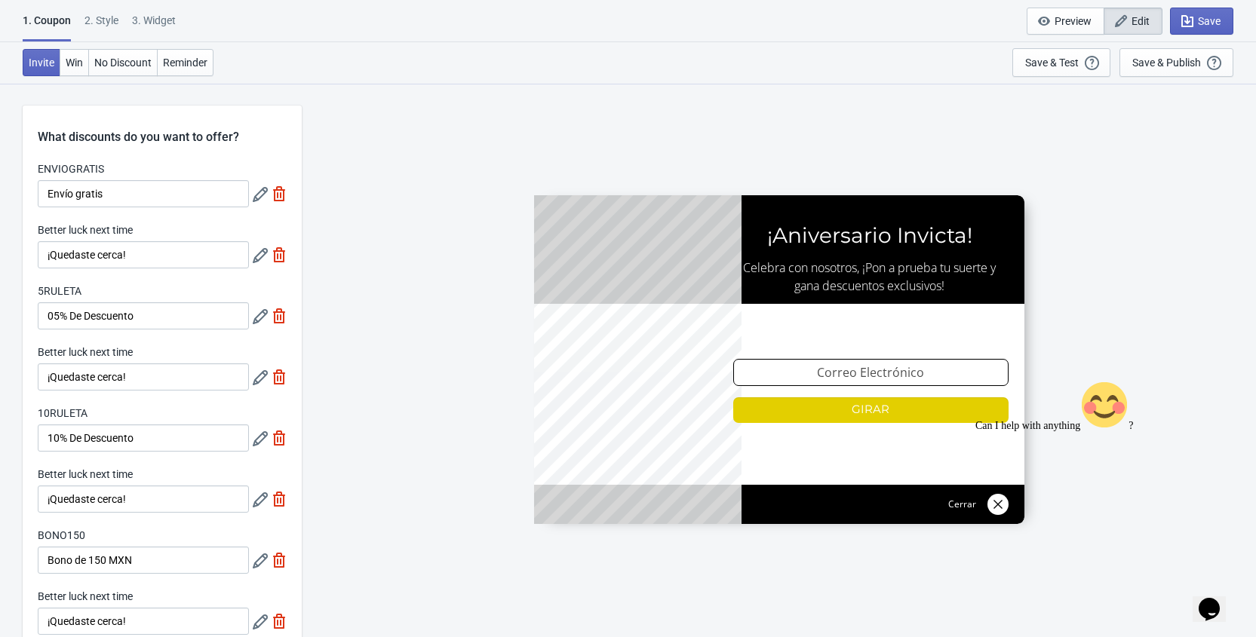
click at [154, 26] on div "3. Widget" at bounding box center [154, 26] width 44 height 26
select select "homepageOnly"
select select "1"
select select "left"
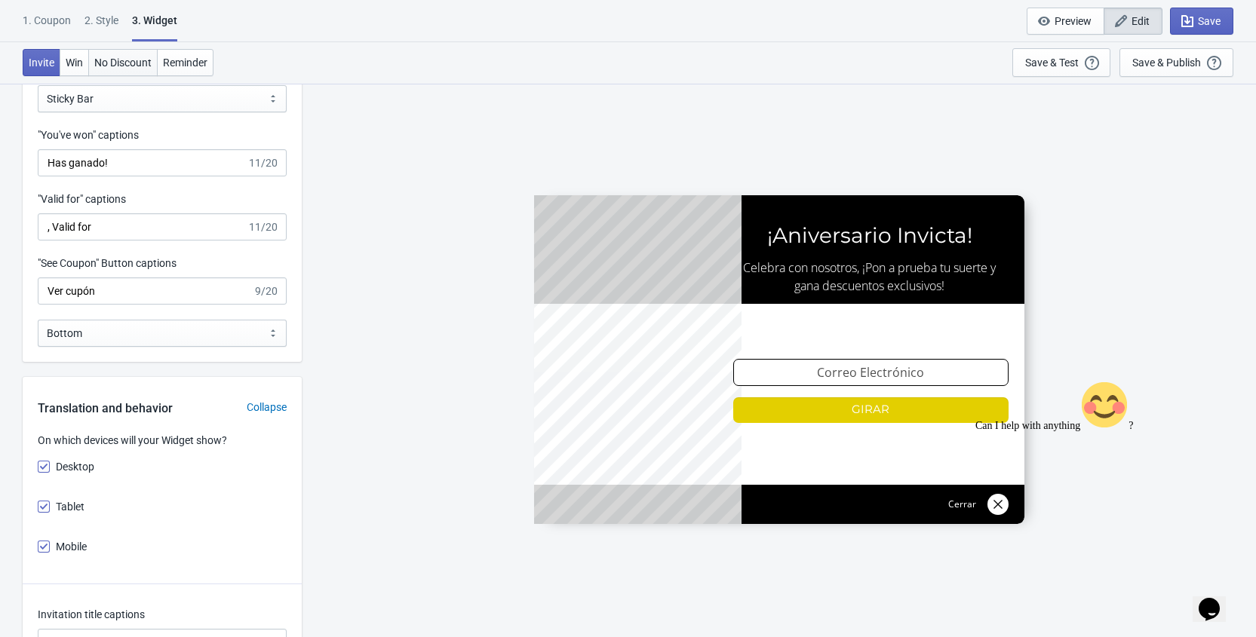
scroll to position [1258, 0]
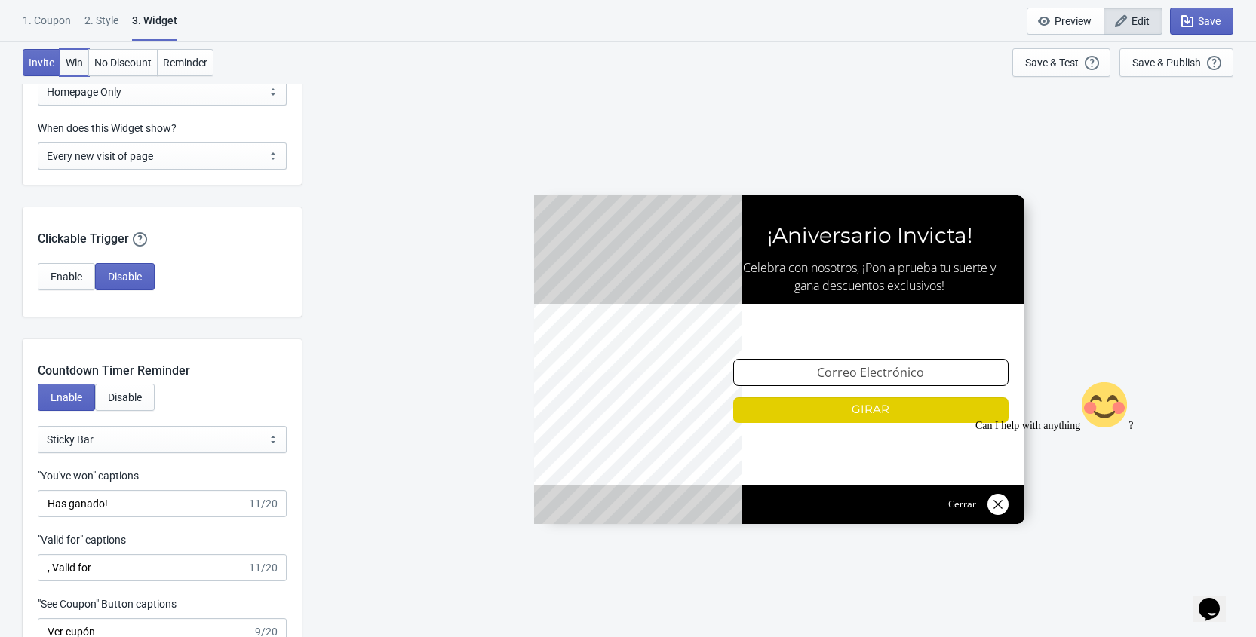
click at [73, 63] on span "Win" at bounding box center [74, 63] width 17 height 12
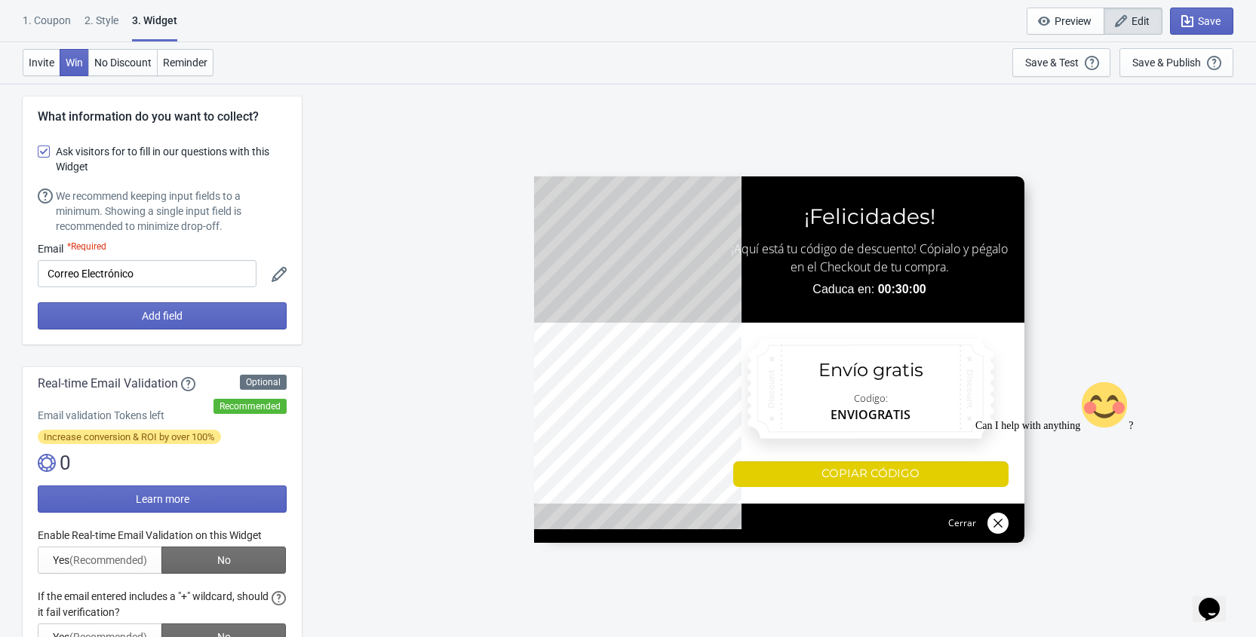
scroll to position [0, 0]
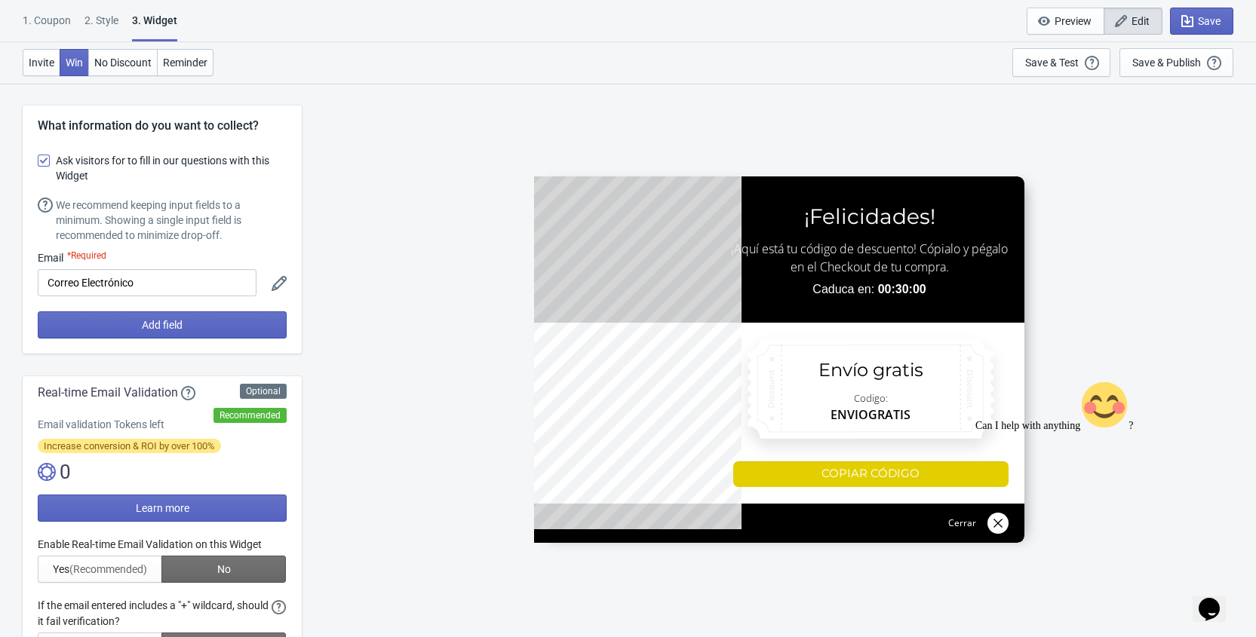
click at [97, 26] on div "2 . Style" at bounding box center [101, 26] width 34 height 26
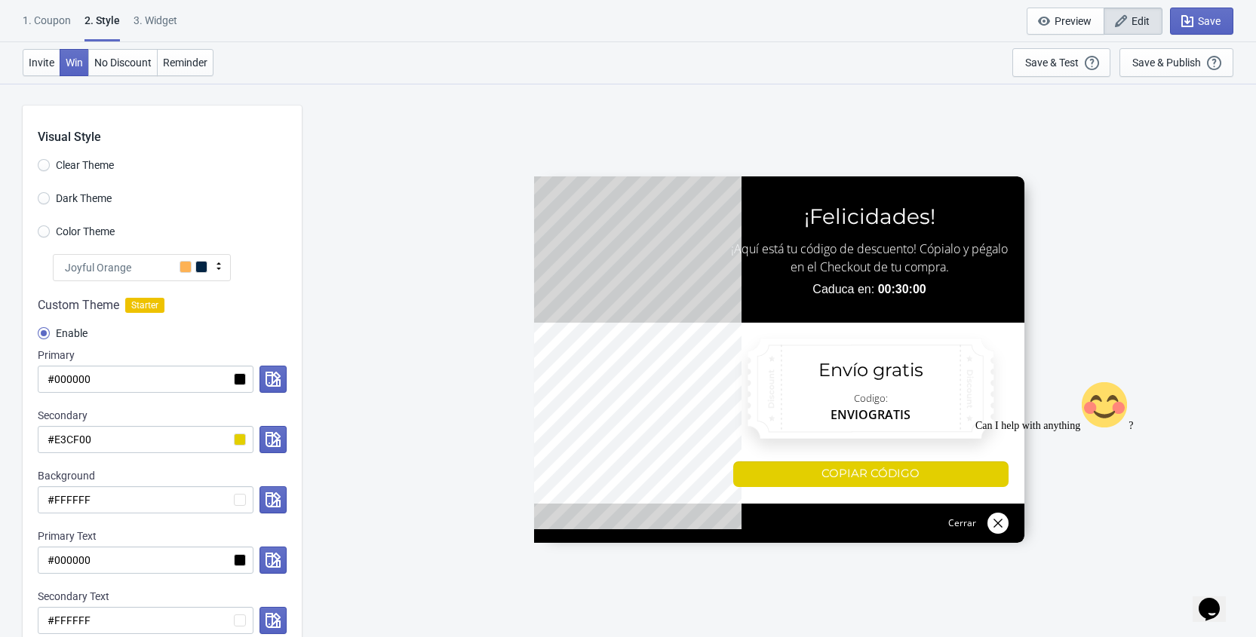
click at [51, 22] on div "1. Coupon" at bounding box center [47, 26] width 48 height 26
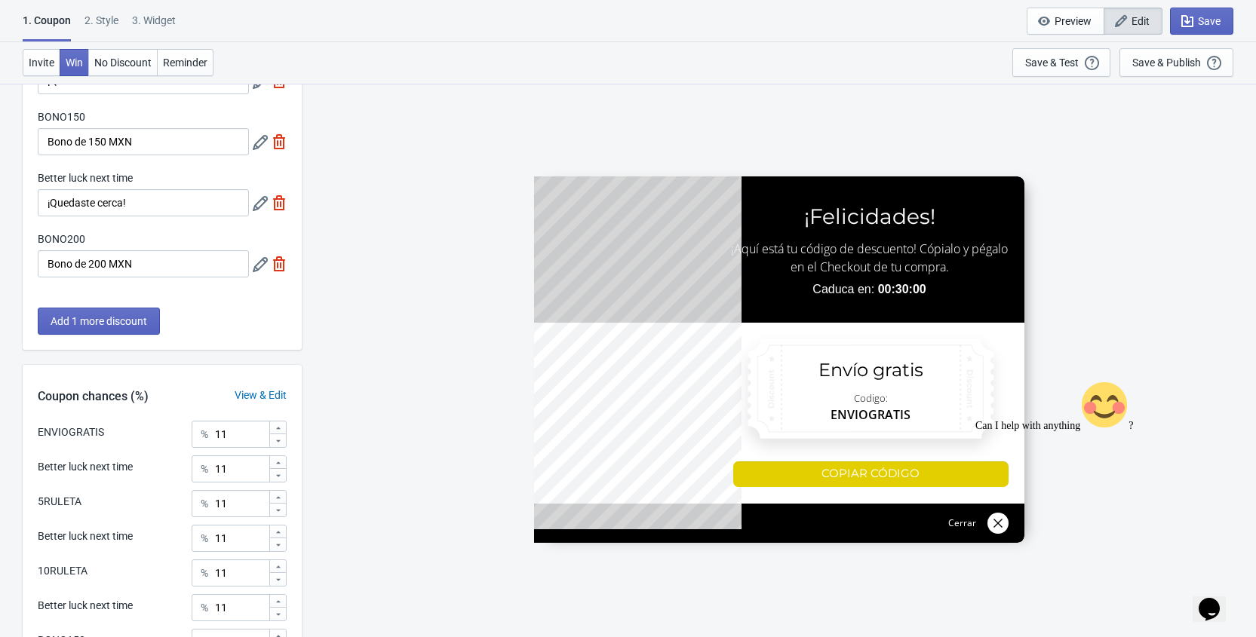
scroll to position [320, 0]
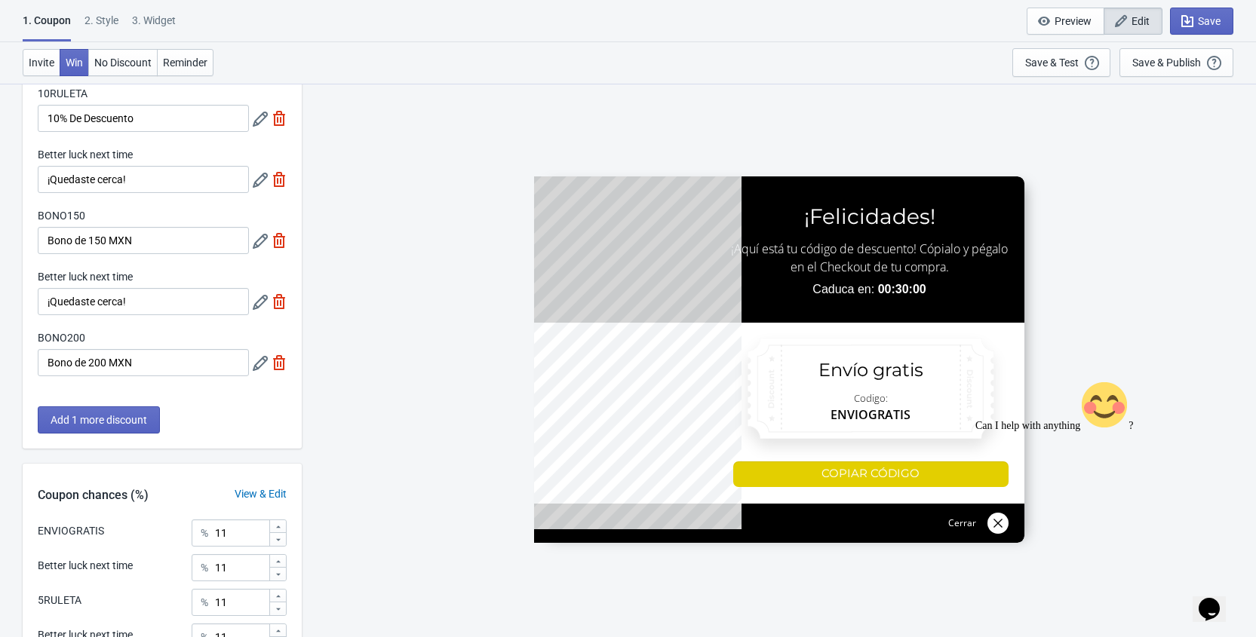
click at [108, 24] on div "2 . Style" at bounding box center [101, 26] width 34 height 26
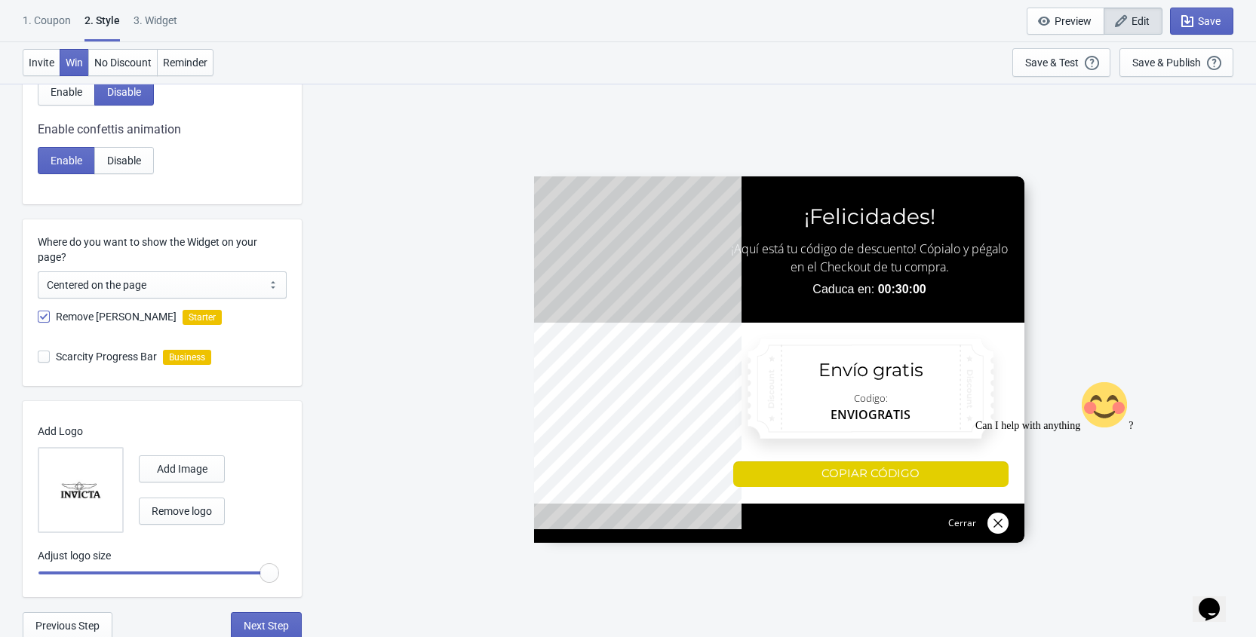
scroll to position [705, 0]
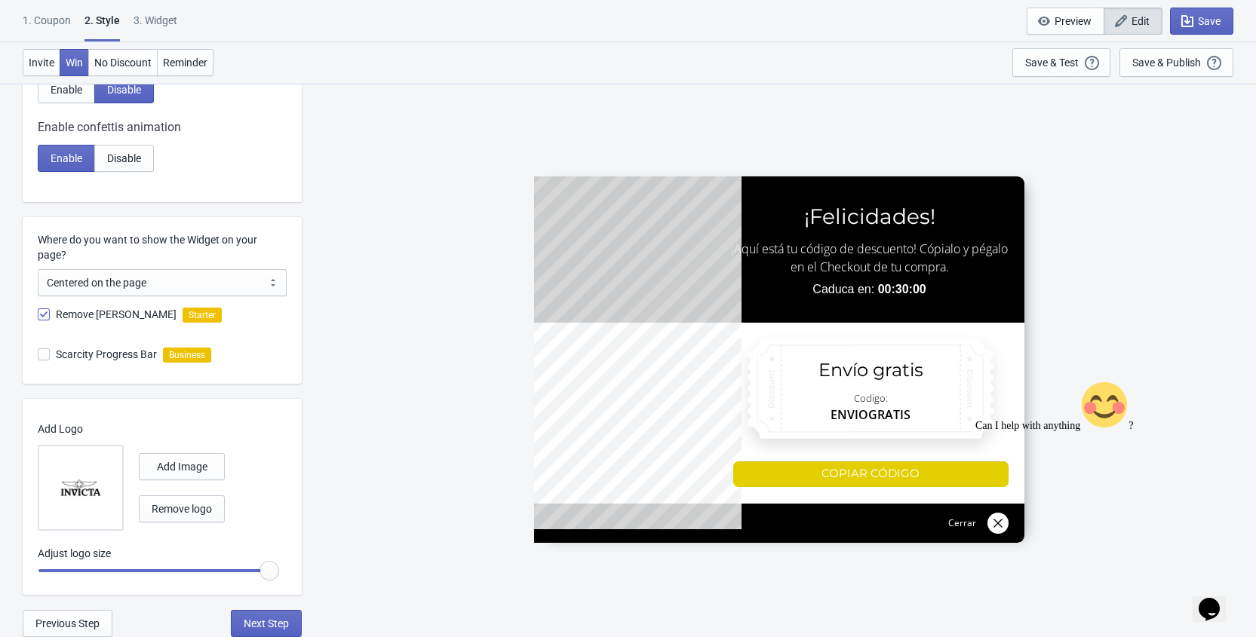
click at [149, 26] on div "3. Widget" at bounding box center [156, 26] width 44 height 26
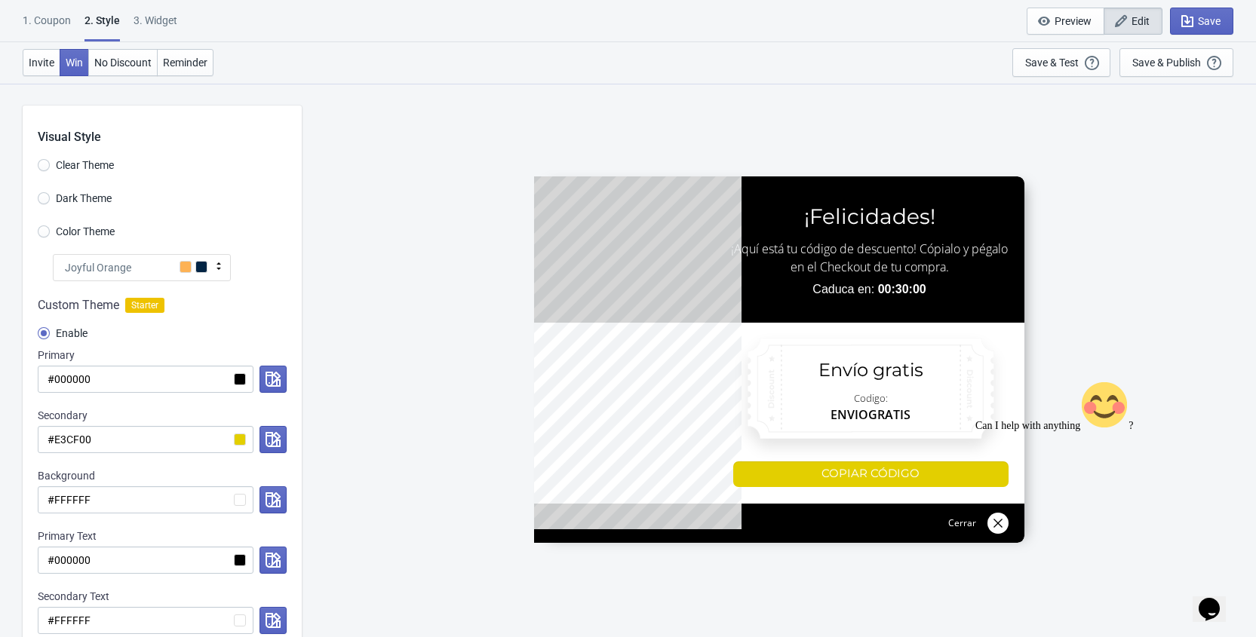
select select "homepageOnly"
select select "1"
select select "left"
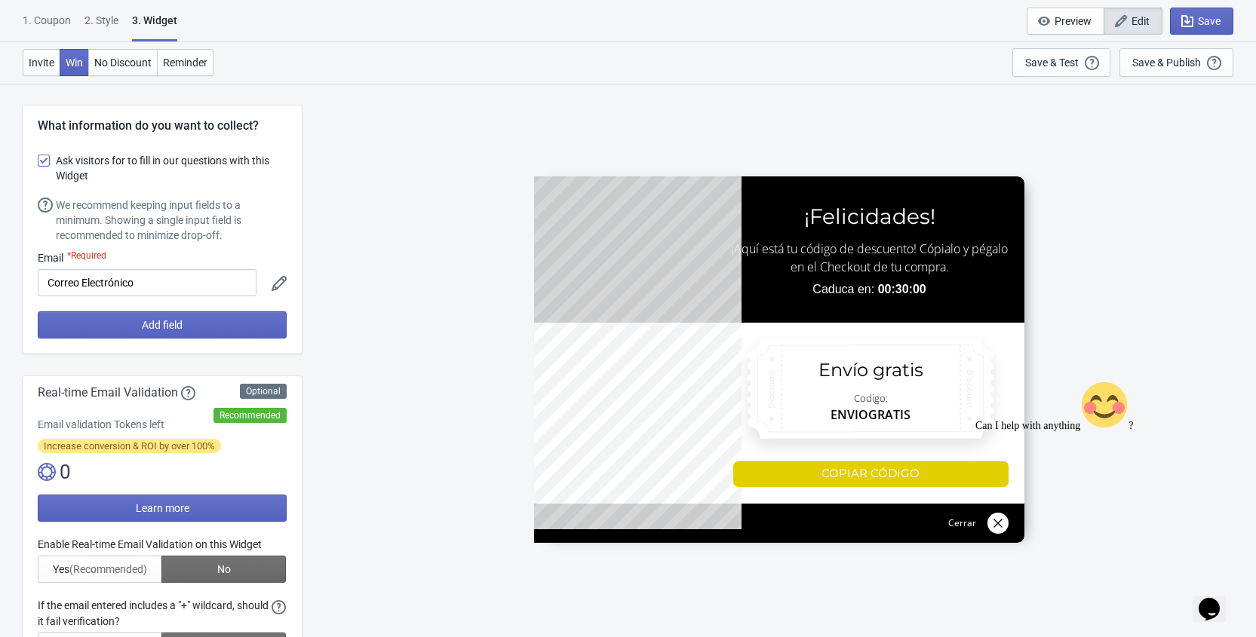
click at [47, 21] on div "1. Coupon" at bounding box center [47, 26] width 48 height 26
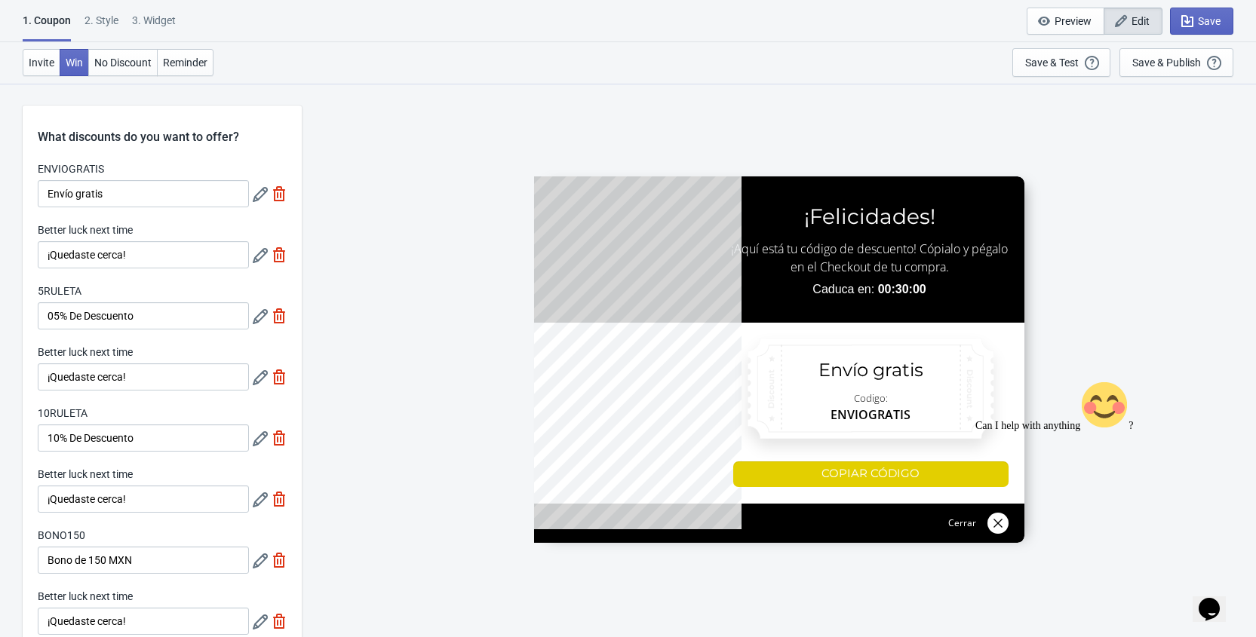
click at [107, 30] on div "2 . Style" at bounding box center [101, 26] width 34 height 26
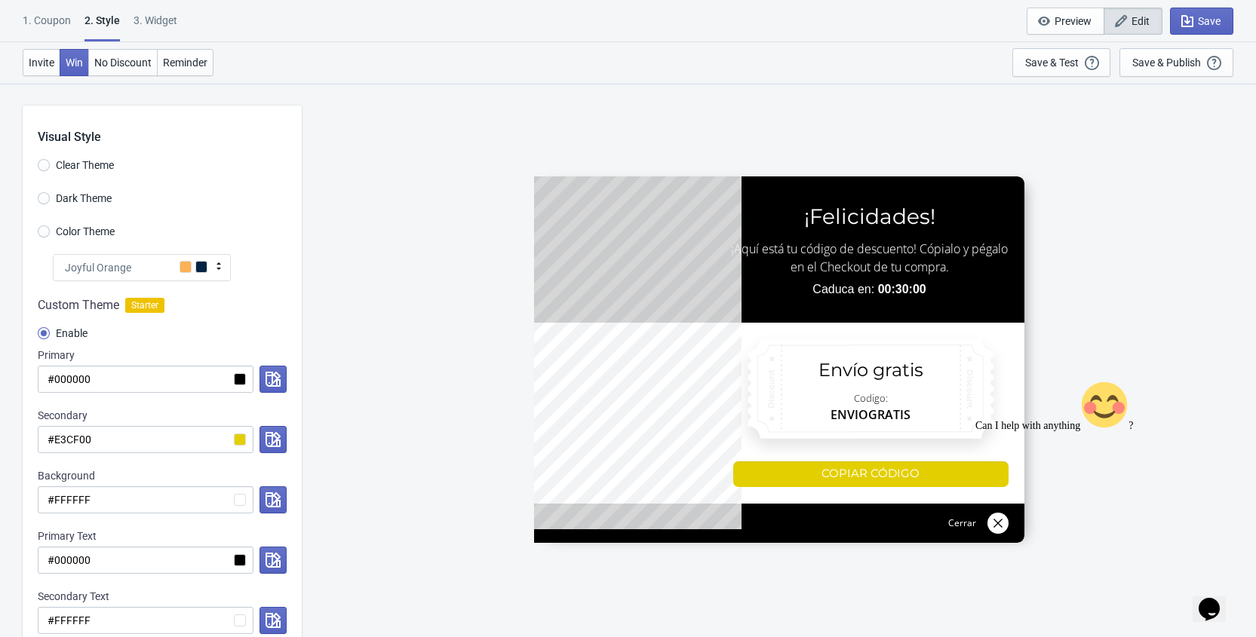
scroll to position [705, 0]
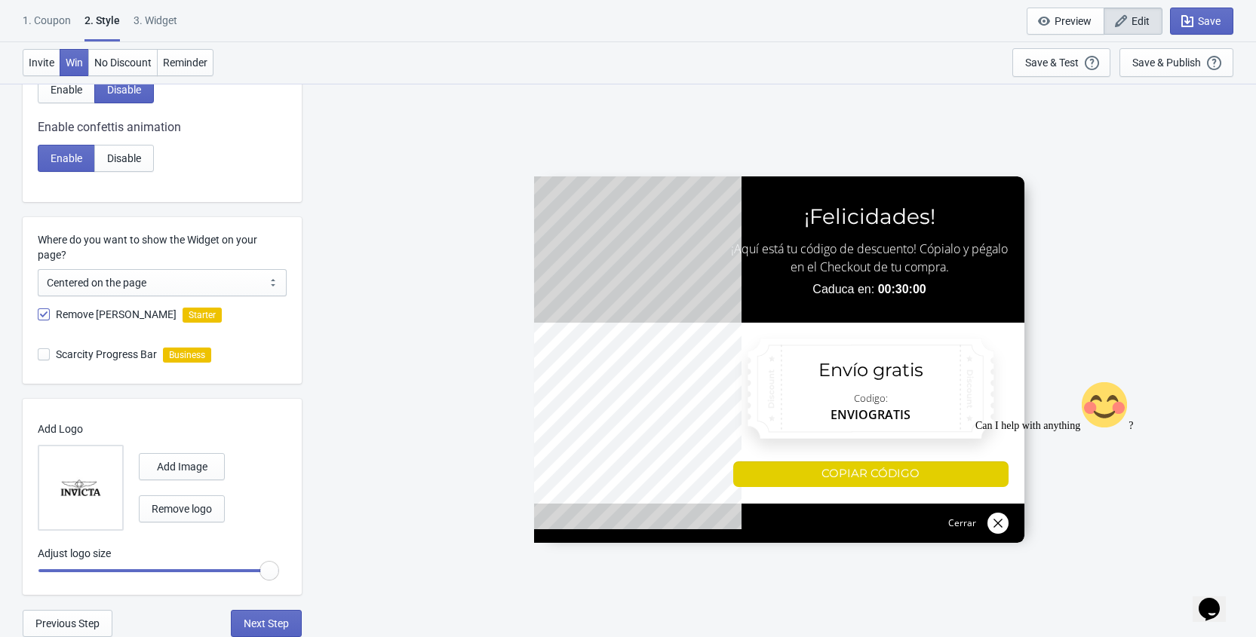
click at [41, 315] on span at bounding box center [44, 315] width 12 height 12
click at [38, 315] on input "Remove Tada Branding" at bounding box center [38, 322] width 1 height 27
checkbox input "false"
radio input "true"
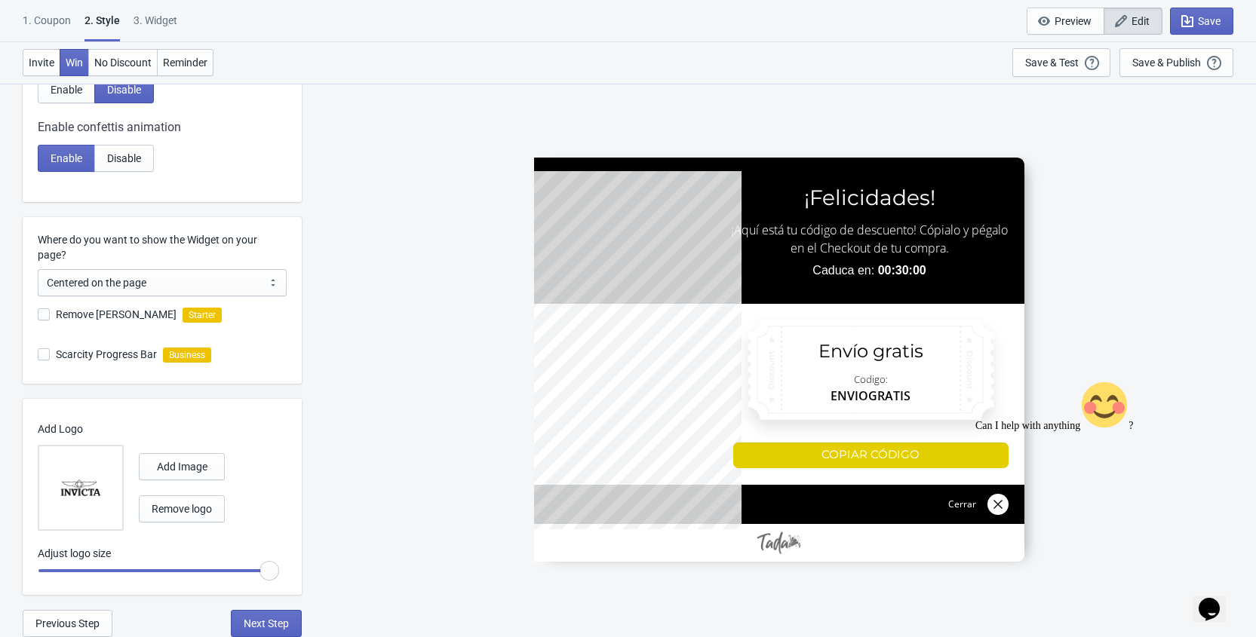
click at [46, 314] on span at bounding box center [44, 315] width 12 height 12
click at [38, 314] on input "Remove Tada Branding" at bounding box center [38, 322] width 1 height 27
checkbox input "true"
radio input "true"
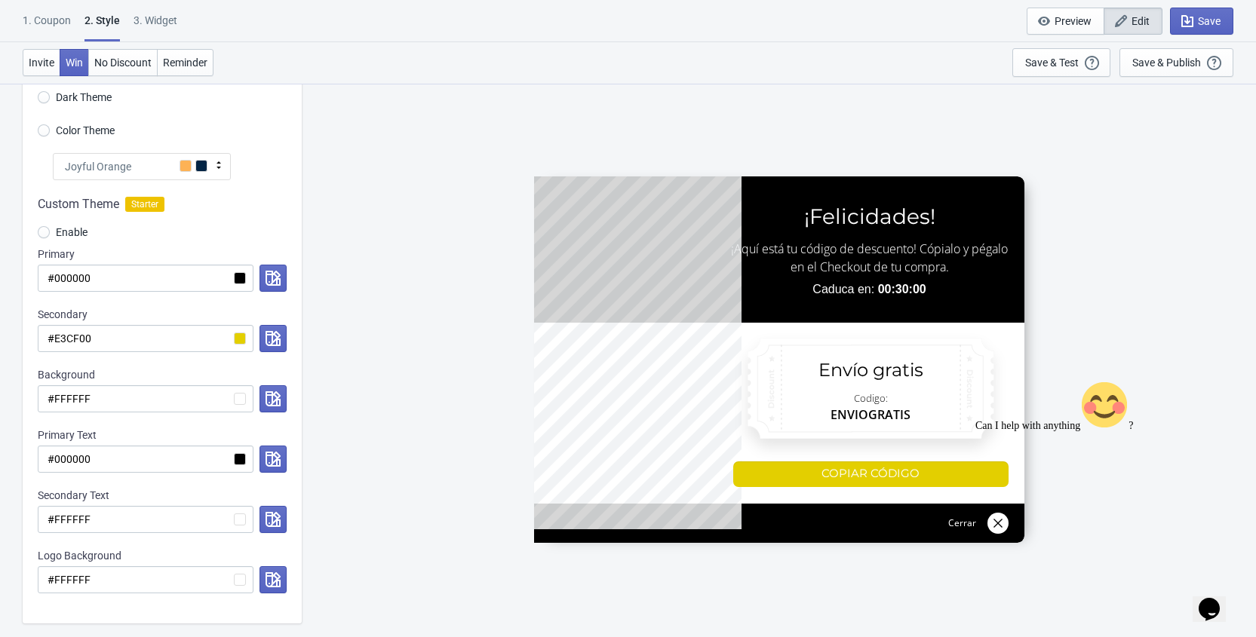
scroll to position [0, 0]
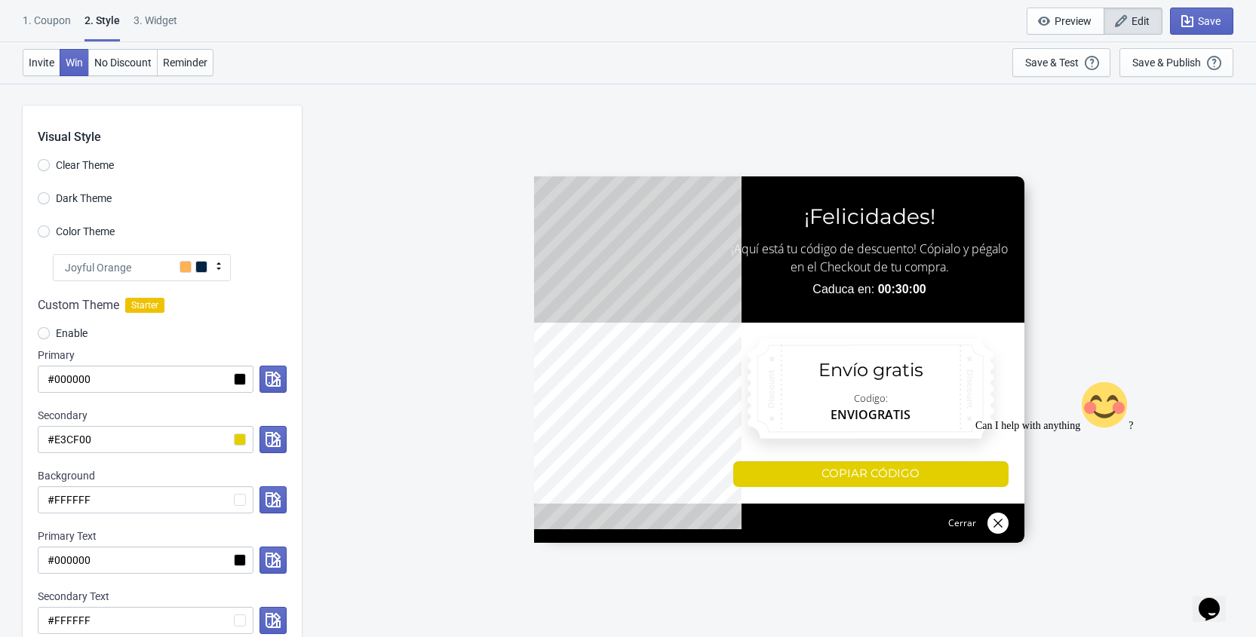
click at [38, 18] on div "1. Coupon" at bounding box center [47, 26] width 48 height 26
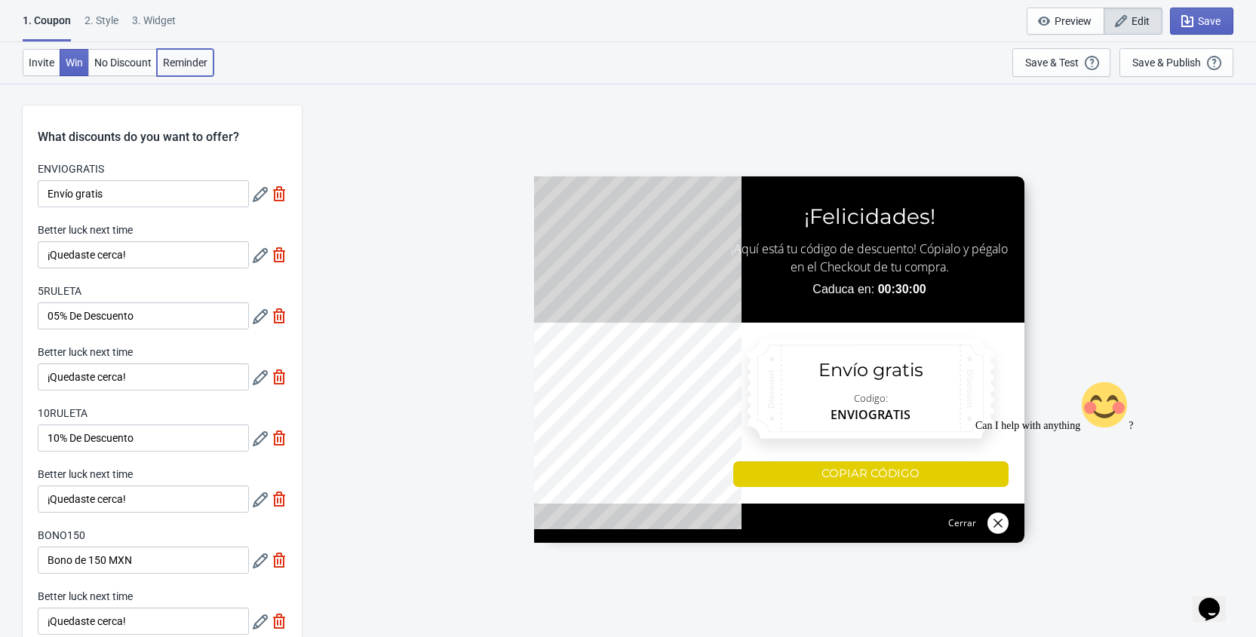
click at [196, 68] on span "Reminder" at bounding box center [185, 63] width 45 height 12
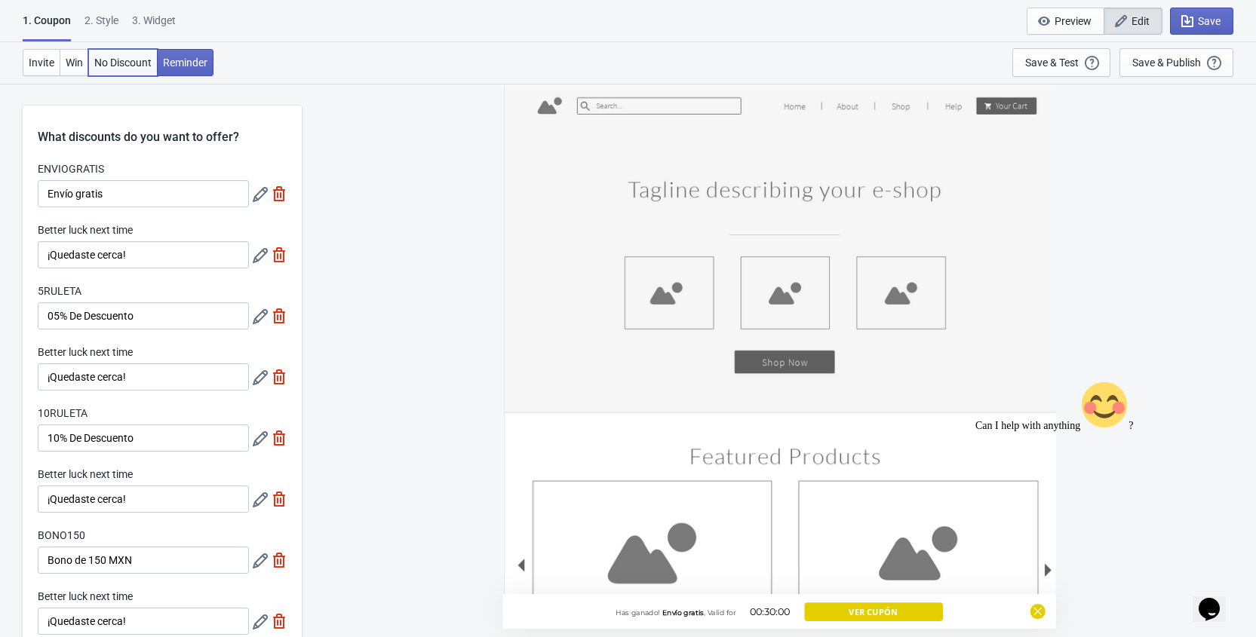
click at [118, 60] on span "No Discount" at bounding box center [122, 63] width 57 height 12
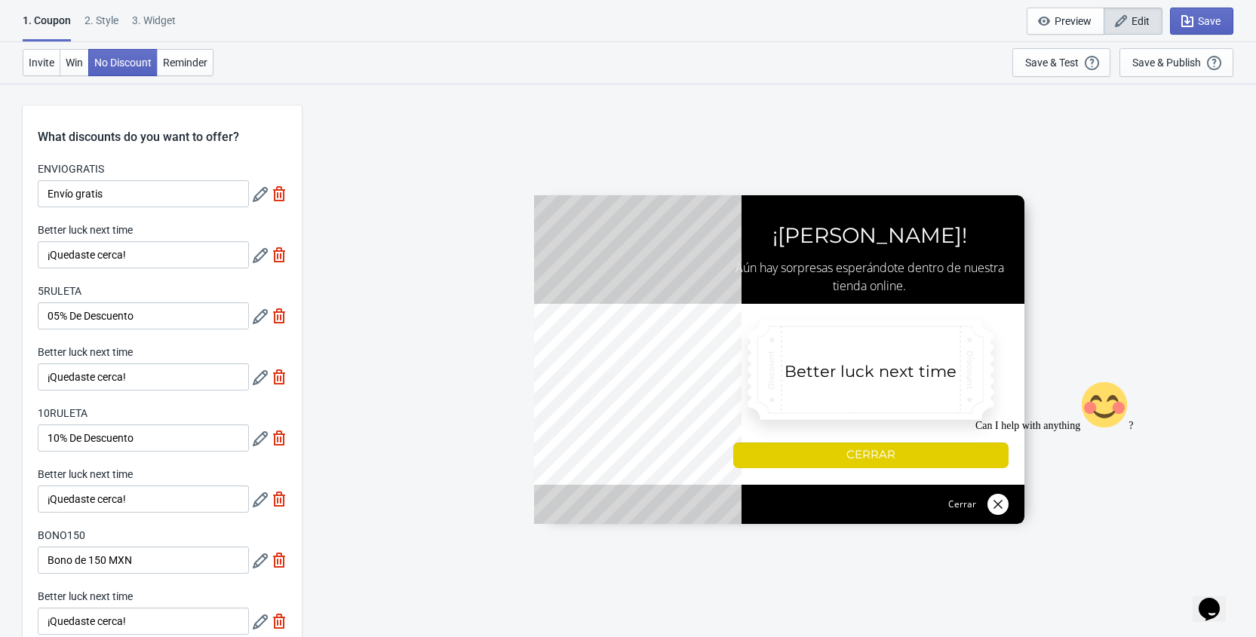
click at [103, 31] on div "2 . Style" at bounding box center [101, 26] width 34 height 26
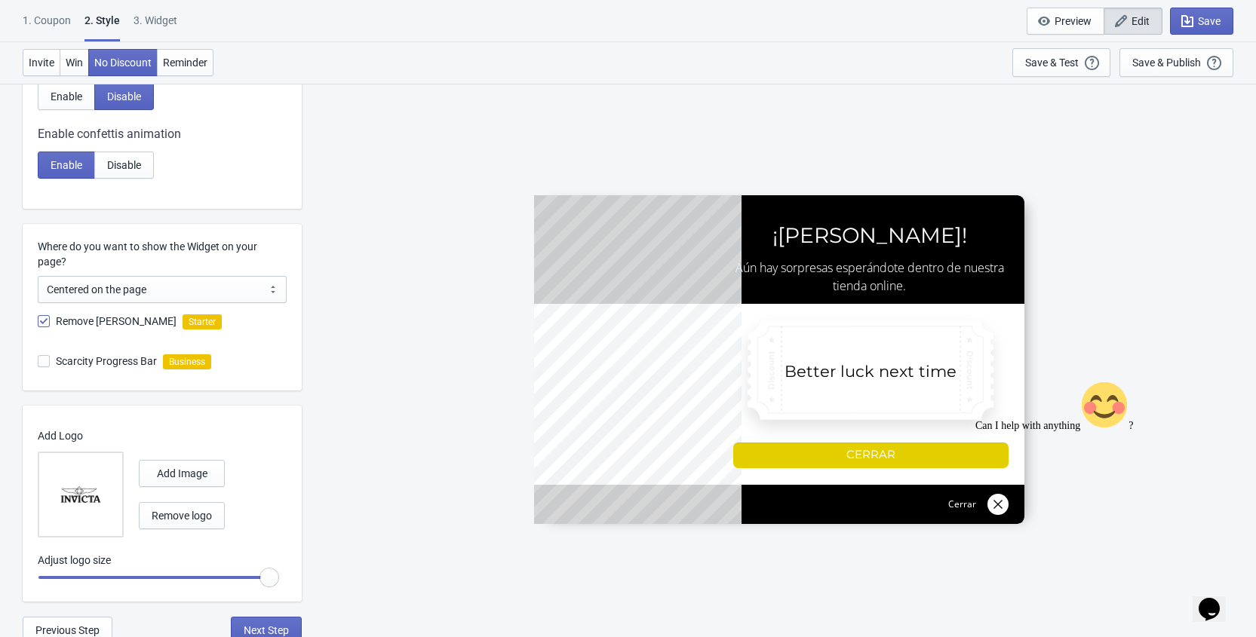
scroll to position [705, 0]
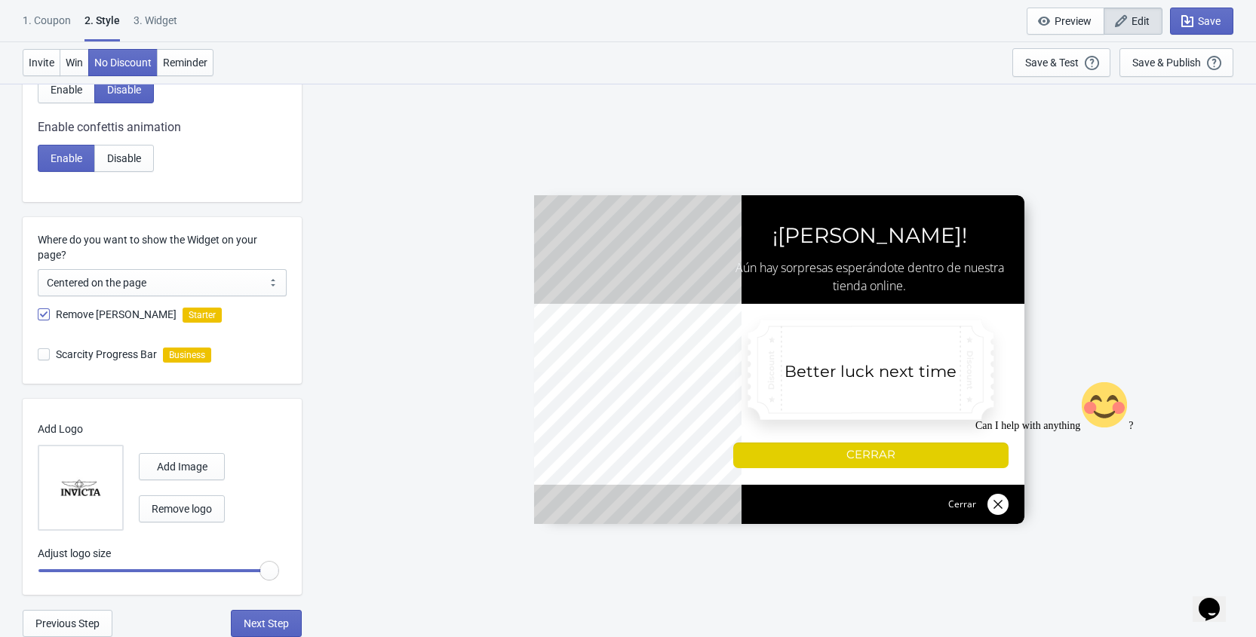
click at [174, 20] on div "3. Widget" at bounding box center [156, 26] width 44 height 26
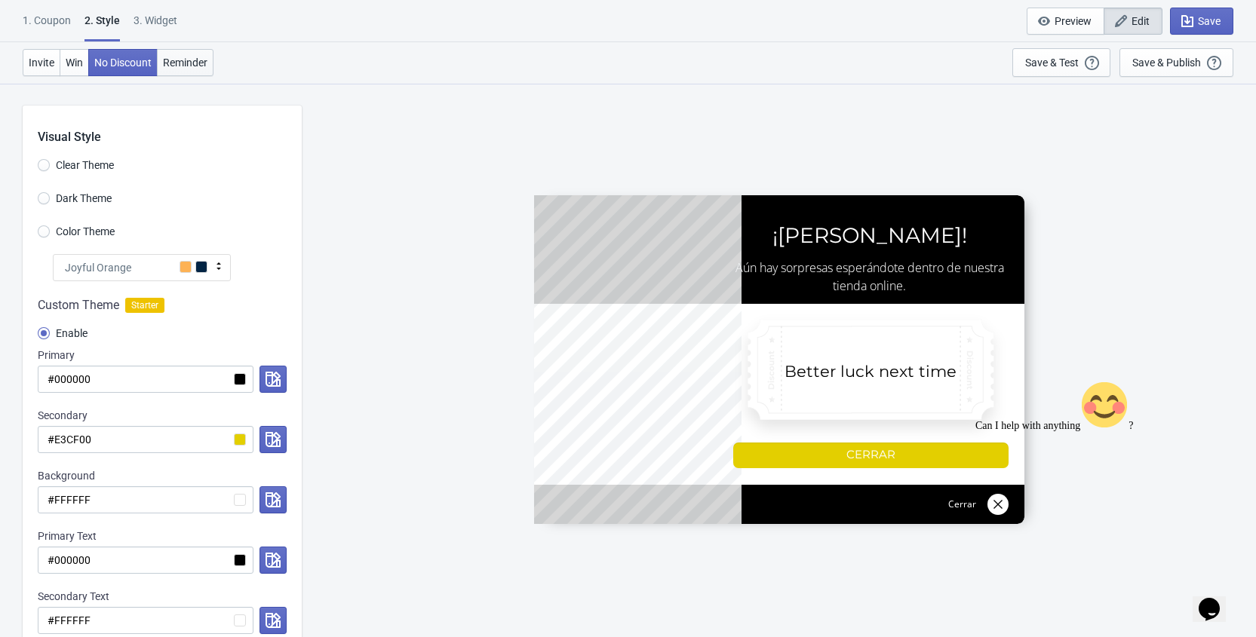
select select "homepageOnly"
select select "1"
select select "left"
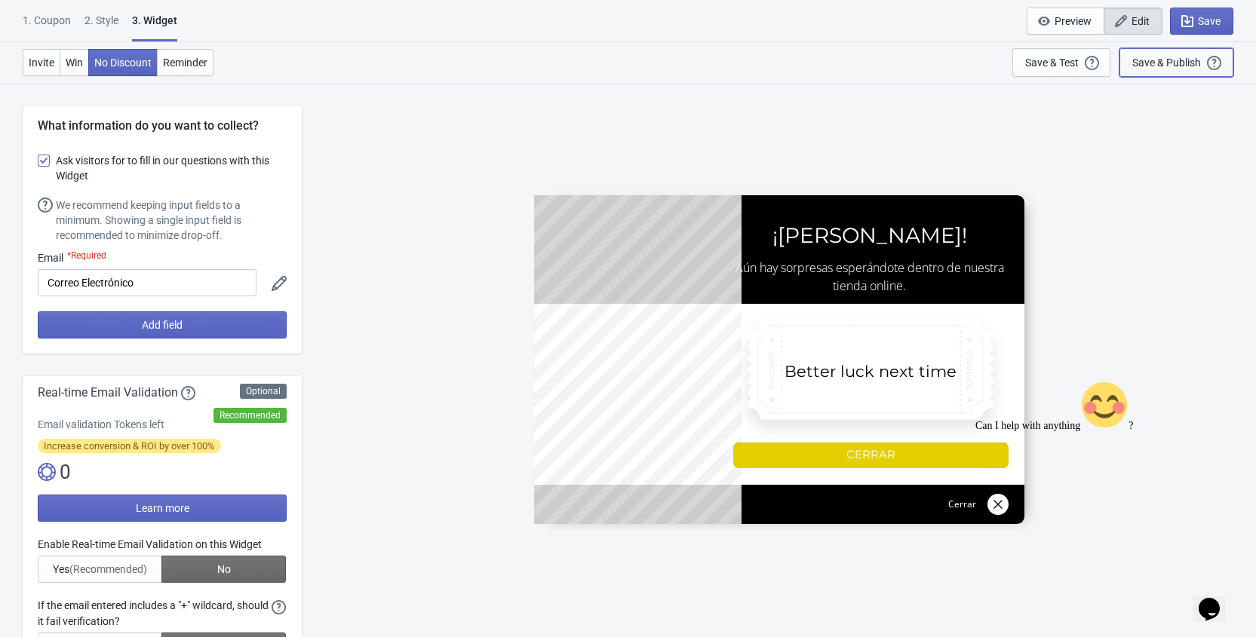
click at [1172, 69] on div "Save & Publish This option will save your Widget so that it will be visible to …" at bounding box center [1176, 62] width 88 height 17
